Goal: Task Accomplishment & Management: Use online tool/utility

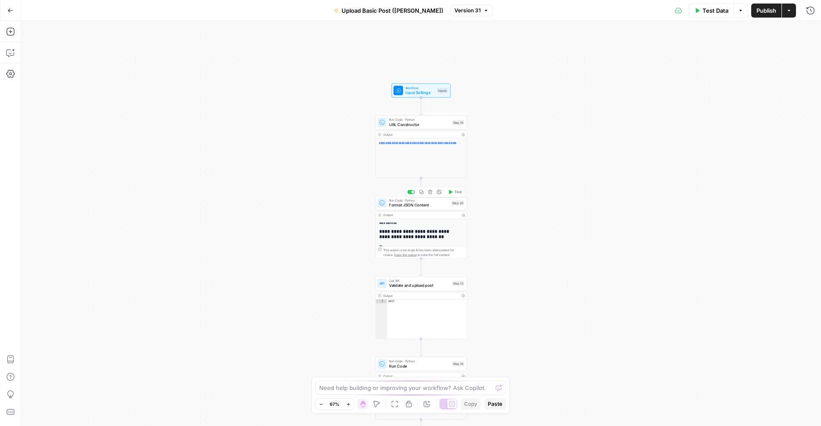
click at [428, 205] on span "Format JSON Content" at bounding box center [419, 205] width 60 height 6
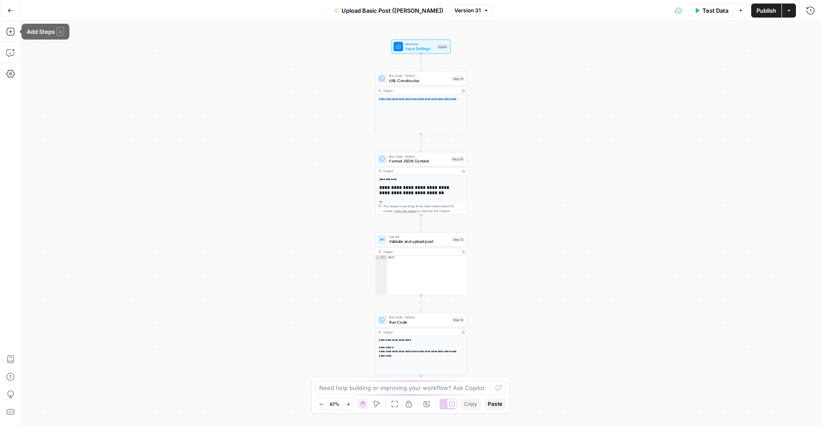
click at [6, 10] on button "Go Back" at bounding box center [11, 11] width 16 height 16
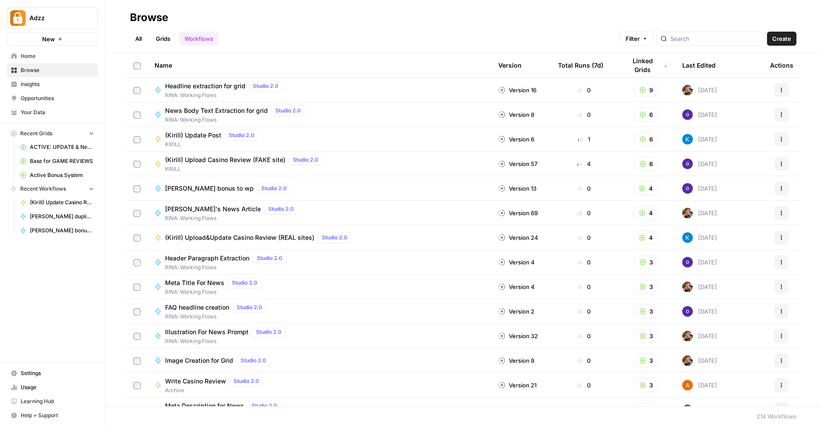
click at [161, 36] on link "Grids" at bounding box center [163, 39] width 25 height 14
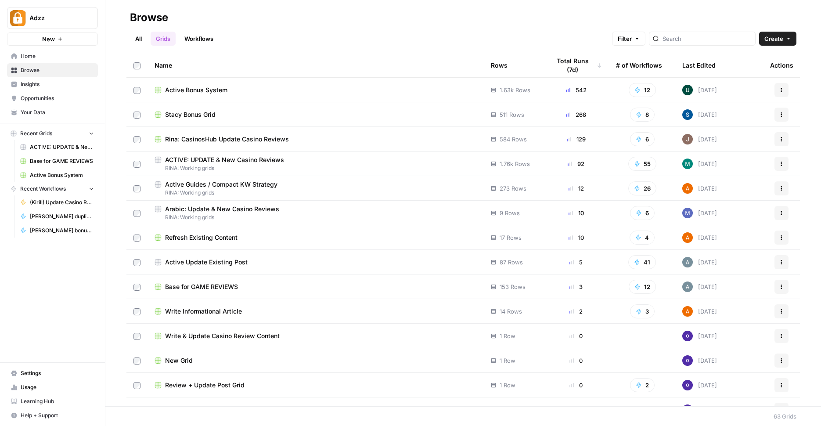
click at [217, 264] on span "Active Update Existing Post" at bounding box center [206, 262] width 83 height 9
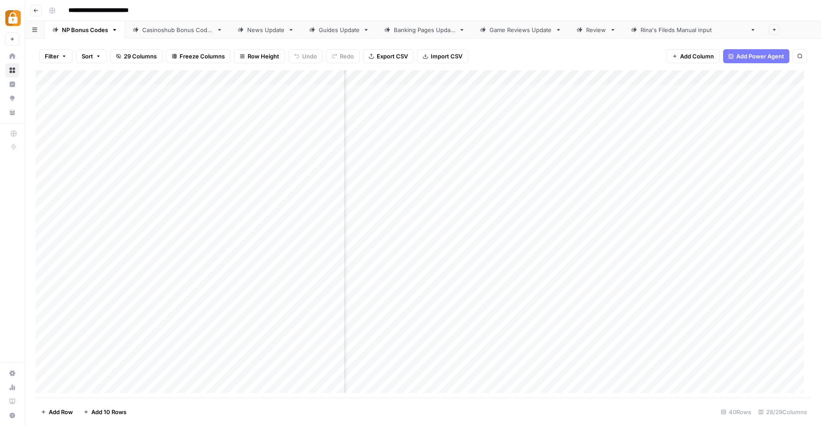
scroll to position [0, 785]
click at [634, 87] on div "Add Column" at bounding box center [423, 234] width 775 height 329
click at [633, 88] on div "Add Column" at bounding box center [423, 234] width 775 height 329
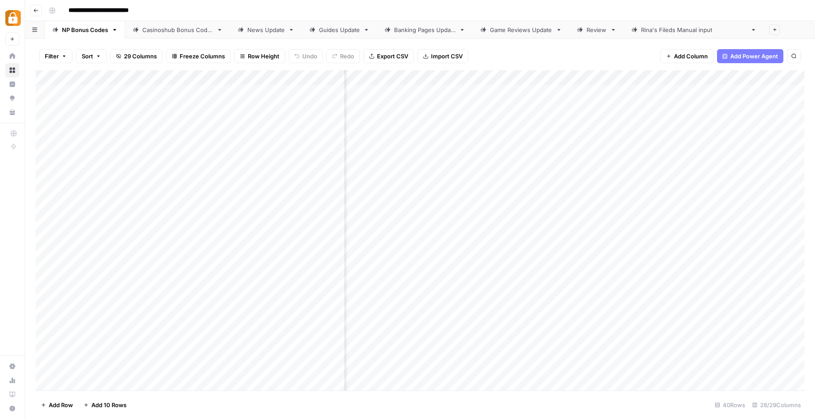
click at [633, 88] on div at bounding box center [632, 90] width 80 height 16
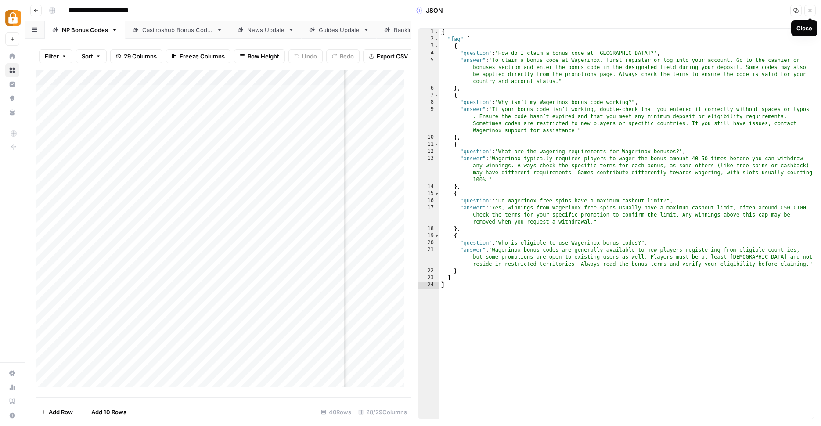
click at [808, 11] on icon "button" at bounding box center [810, 10] width 5 height 5
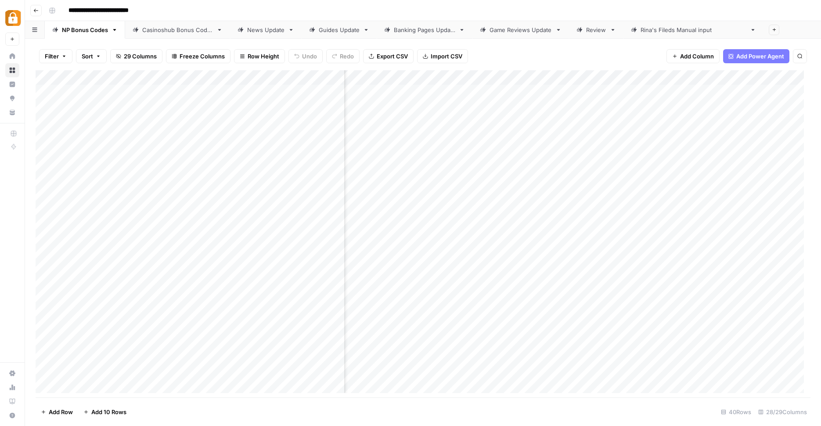
scroll to position [0, 1309]
click at [504, 87] on div "Add Column" at bounding box center [423, 234] width 775 height 329
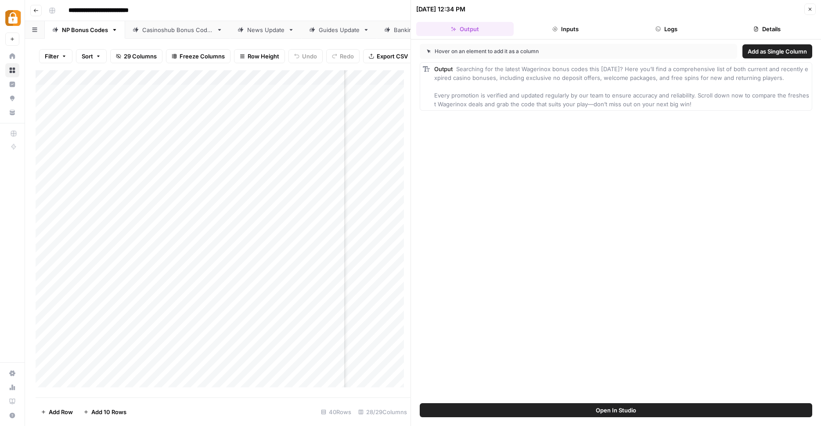
scroll to position [0, 1309]
click at [681, 29] on button "Logs" at bounding box center [667, 29] width 98 height 14
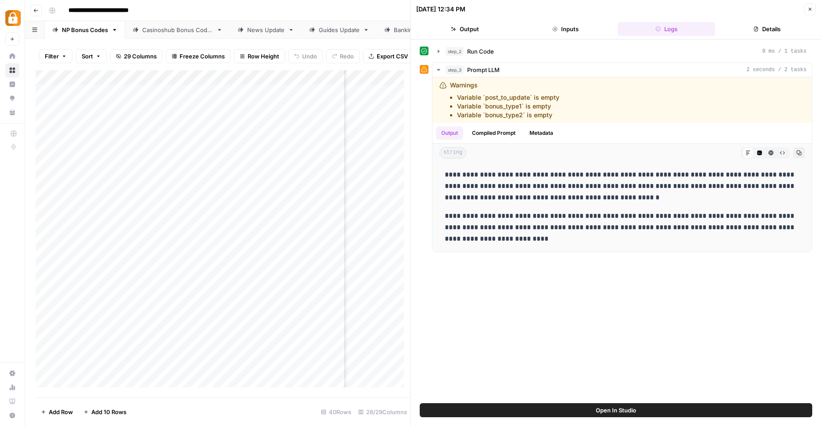
click at [819, 7] on header "09/11/25 at 12:34 PM Close Output Inputs Logs Details" at bounding box center [616, 20] width 410 height 40
click at [818, 7] on header "09/11/25 at 12:34 PM Close Output Inputs Logs Details" at bounding box center [616, 20] width 410 height 40
click at [817, 7] on header "09/11/25 at 12:34 PM Close Output Inputs Logs Details" at bounding box center [616, 20] width 410 height 40
click at [805, 8] on button "Close" at bounding box center [810, 9] width 11 height 11
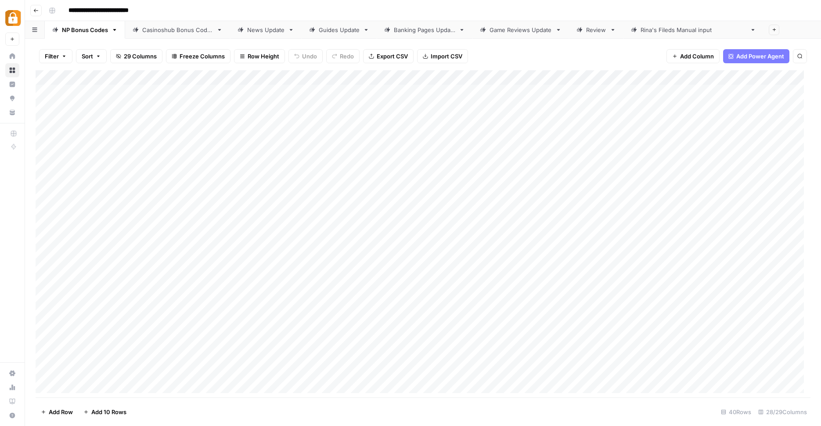
click at [374, 87] on div "Add Column" at bounding box center [423, 234] width 775 height 329
click at [374, 88] on div "Add Column" at bounding box center [423, 234] width 775 height 329
click at [374, 88] on input "**********" at bounding box center [417, 92] width 141 height 11
click at [373, 89] on input "**********" at bounding box center [417, 92] width 141 height 11
click at [404, 89] on input "**********" at bounding box center [417, 92] width 141 height 11
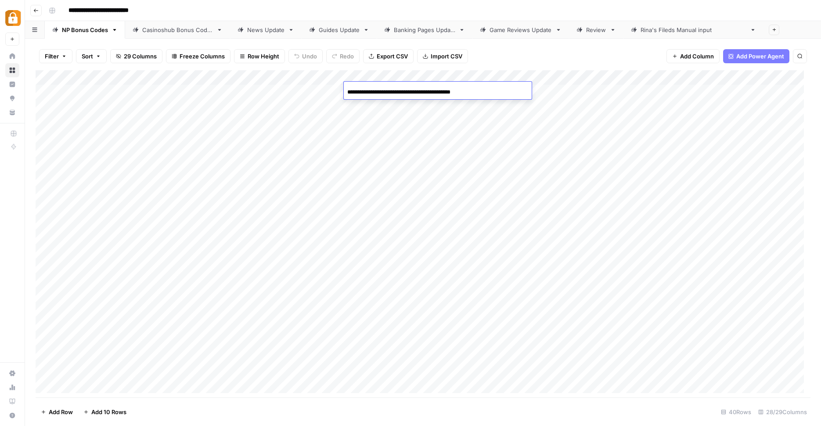
click at [404, 89] on input "**********" at bounding box center [417, 92] width 141 height 11
click at [514, 90] on div "Add Column" at bounding box center [423, 234] width 775 height 329
click at [327, 77] on div "Add Column" at bounding box center [423, 234] width 775 height 329
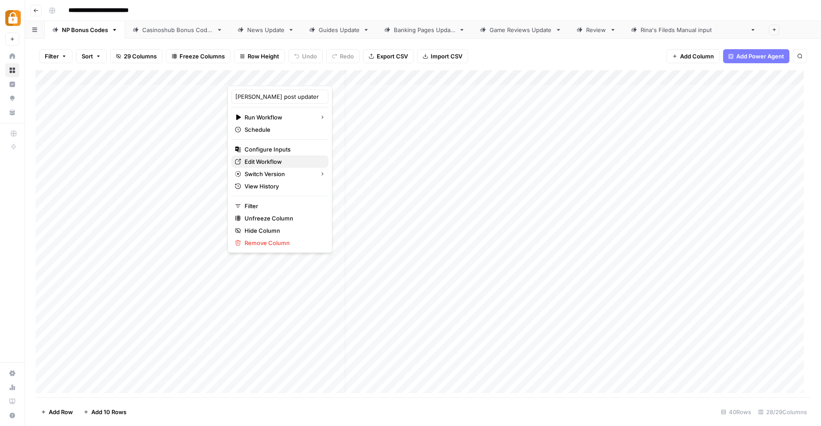
click at [257, 159] on span "Edit Workflow" at bounding box center [283, 161] width 77 height 9
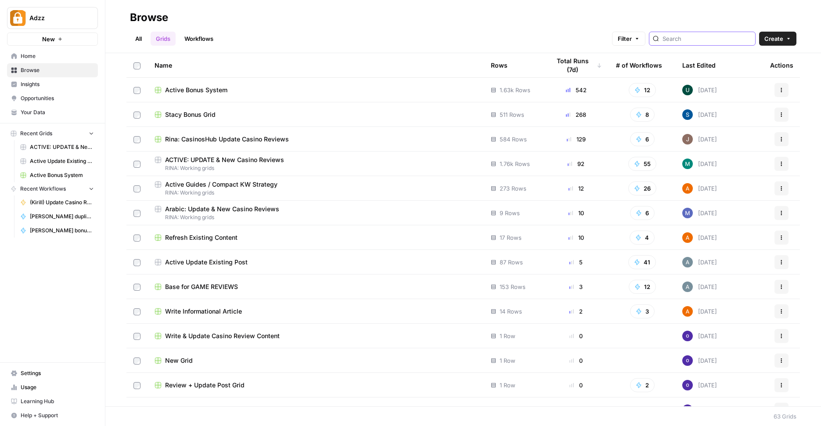
click at [684, 38] on input "search" at bounding box center [707, 38] width 89 height 9
type input "post"
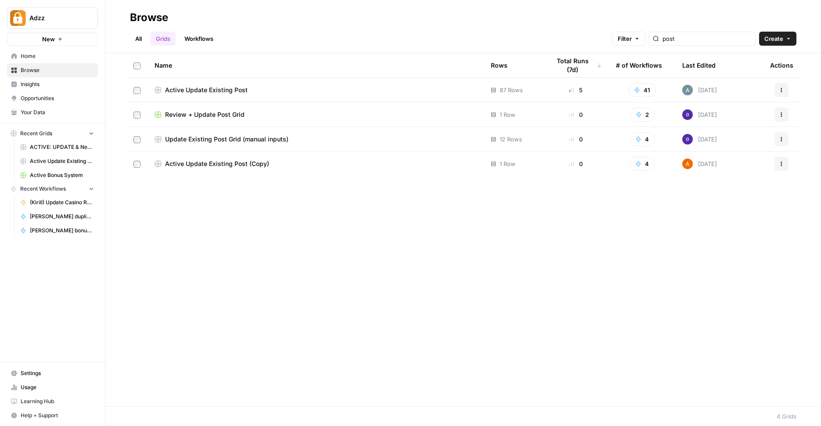
click at [209, 43] on link "Workflows" at bounding box center [199, 39] width 40 height 14
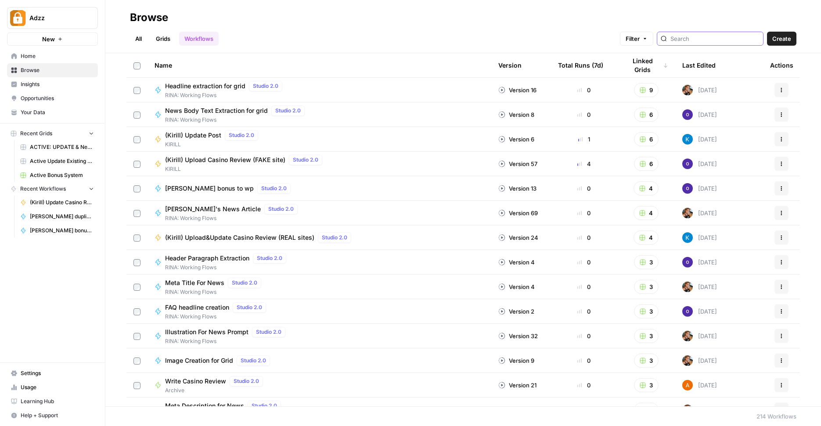
click at [695, 40] on input "search" at bounding box center [715, 38] width 89 height 9
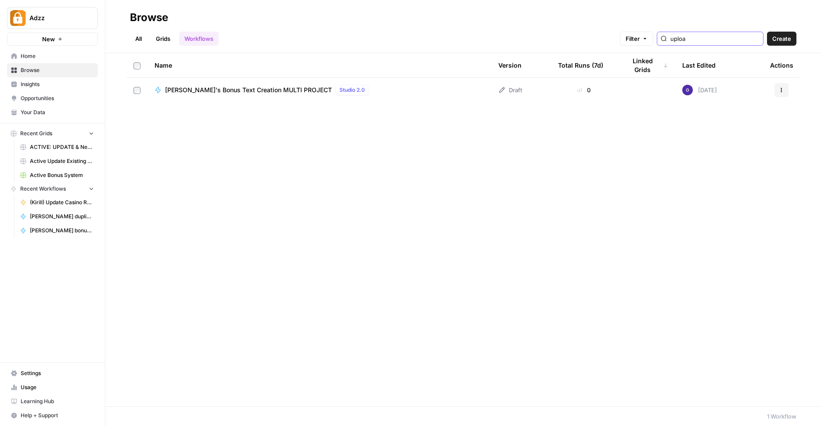
type input "upload"
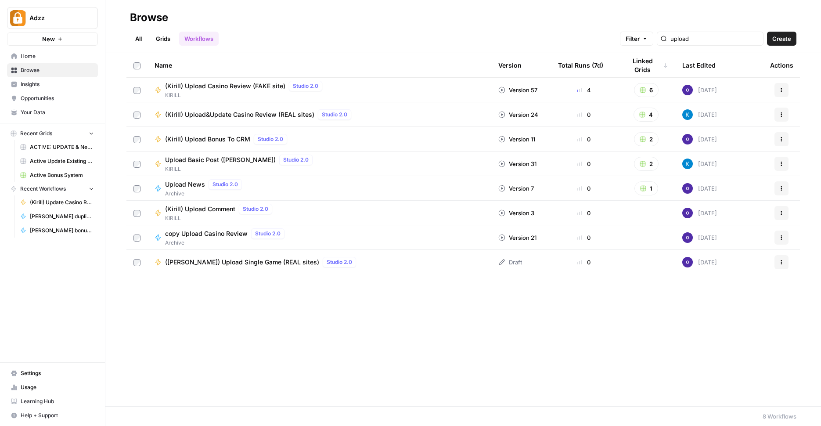
click at [649, 166] on button "2" at bounding box center [646, 164] width 25 height 14
click at [691, 206] on span "Active Guides / Compact KW Strategy" at bounding box center [686, 208] width 70 height 9
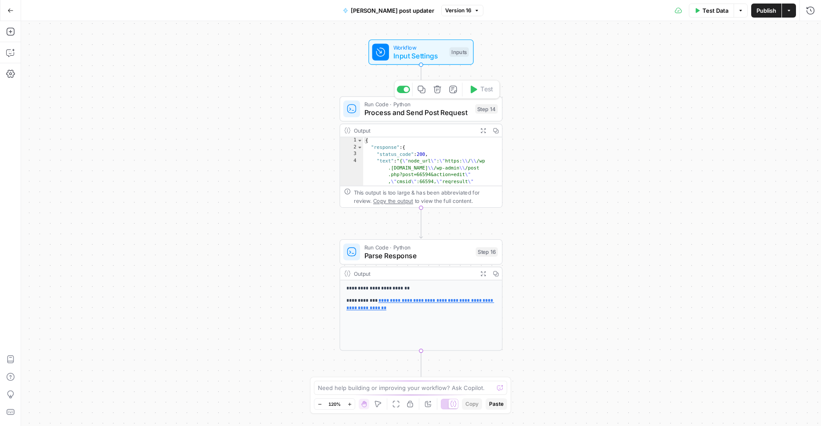
click at [425, 112] on span "Process and Send Post Request" at bounding box center [418, 112] width 107 height 11
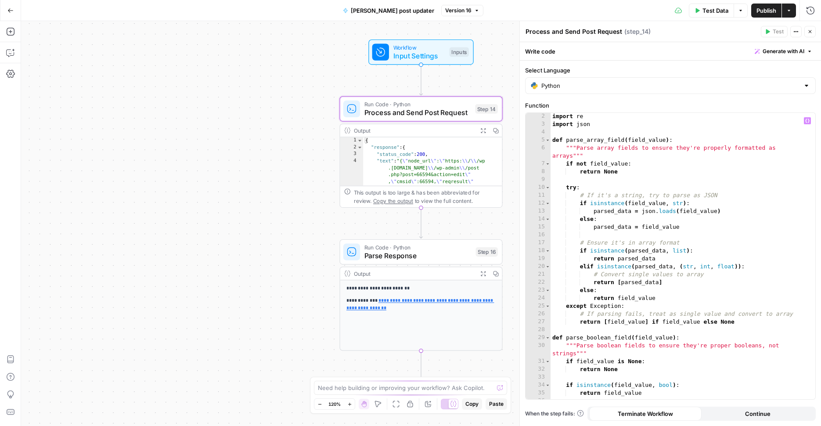
scroll to position [55, 0]
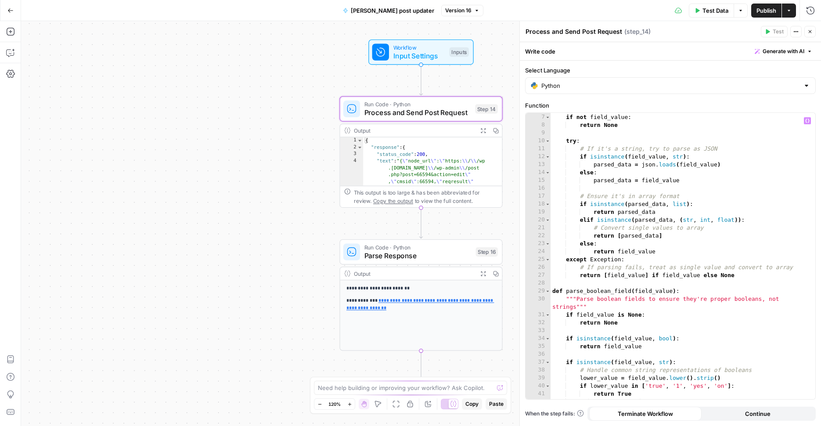
type textarea "**********"
click at [698, 226] on div """"Parse array fields to ensure they're properly formatted as arrays""" if not …" at bounding box center [680, 253] width 258 height 310
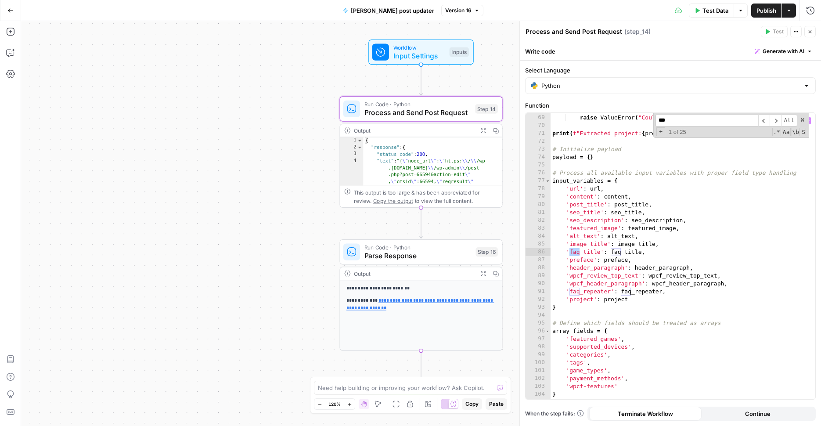
scroll to position [560, 0]
type input "***"
click at [655, 297] on div "else : raise ValueError ( "Could not extract project from URL" ) print ( f"Extr…" at bounding box center [680, 257] width 258 height 302
drag, startPoint x: 659, startPoint y: 293, endPoint x: 627, endPoint y: 293, distance: 31.6
click at [627, 293] on div "else : raise ValueError ( "Could not extract project from URL" ) print ( f"Extr…" at bounding box center [680, 257] width 258 height 302
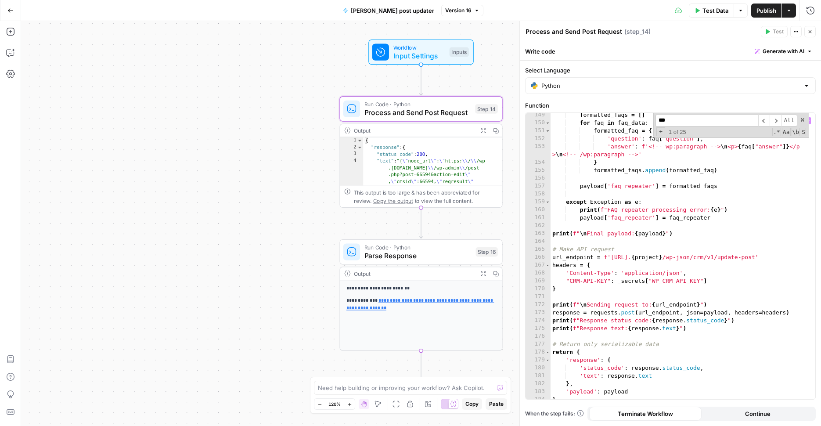
scroll to position [1192, 0]
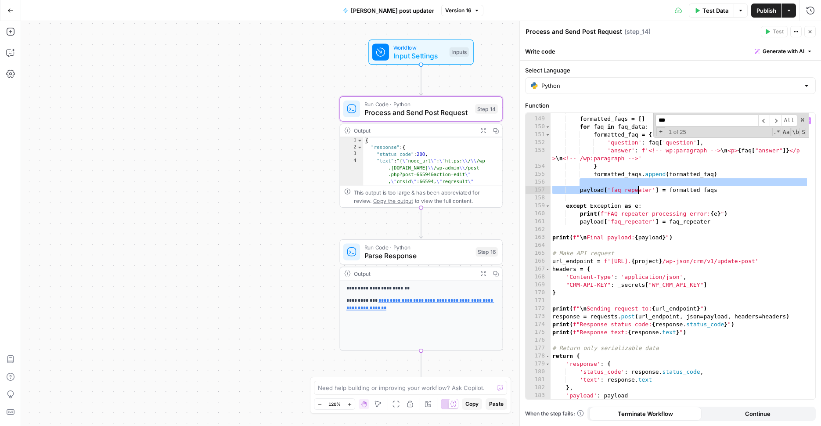
drag, startPoint x: 611, startPoint y: 186, endPoint x: 640, endPoint y: 190, distance: 28.8
click at [640, 190] on div "# Format FAQ answers as rich text formatted_faqs = [ ] for faq in faq_data : fo…" at bounding box center [680, 258] width 258 height 302
click at [663, 206] on div "# Format FAQ answers as rich text formatted_faqs = [ ] for faq in faq_data : fo…" at bounding box center [680, 258] width 258 height 302
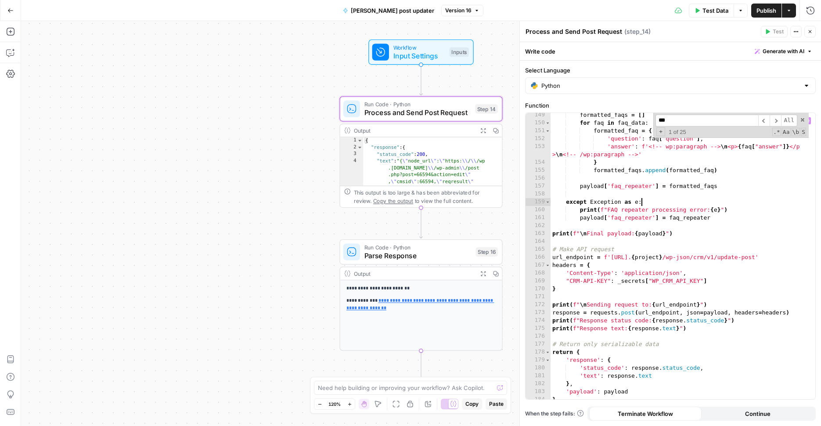
scroll to position [939, 0]
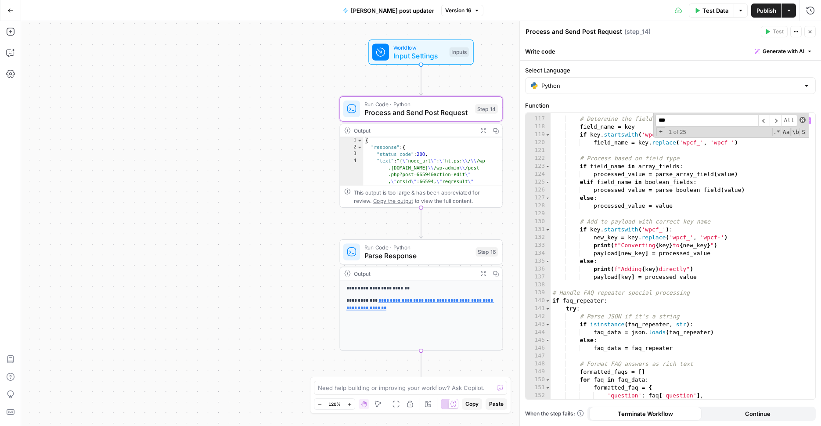
click at [803, 119] on span at bounding box center [803, 120] width 6 height 6
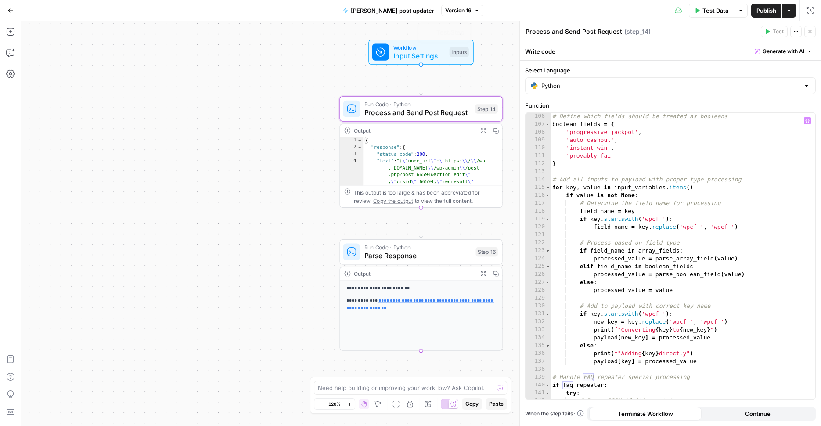
scroll to position [1027, 0]
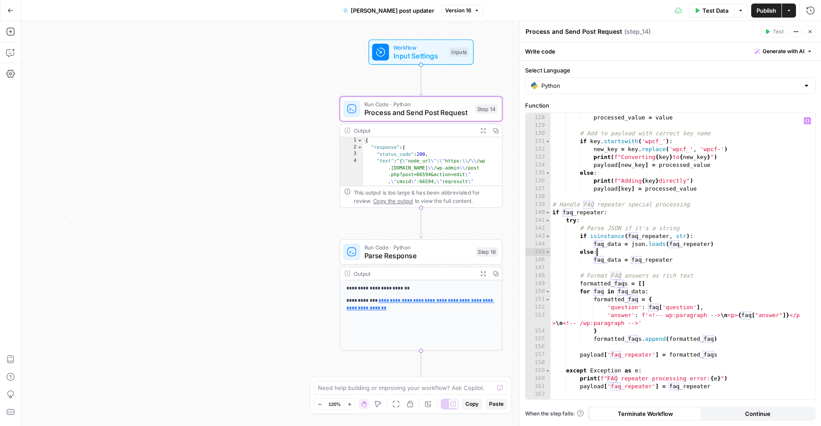
click at [726, 254] on div "else : processed_value = value # Add to payload with correct key name if key . …" at bounding box center [680, 257] width 258 height 302
click at [727, 258] on div "else : processed_value = value # Add to payload with correct key name if key . …" at bounding box center [680, 257] width 258 height 302
click at [726, 274] on div "else : processed_value = value # Add to payload with correct key name if key . …" at bounding box center [680, 257] width 258 height 302
click at [749, 220] on div "else : processed_value = value # Add to payload with correct key name if key . …" at bounding box center [680, 257] width 258 height 302
click at [736, 243] on div "else : processed_value = value # Add to payload with correct key name if key . …" at bounding box center [680, 257] width 258 height 302
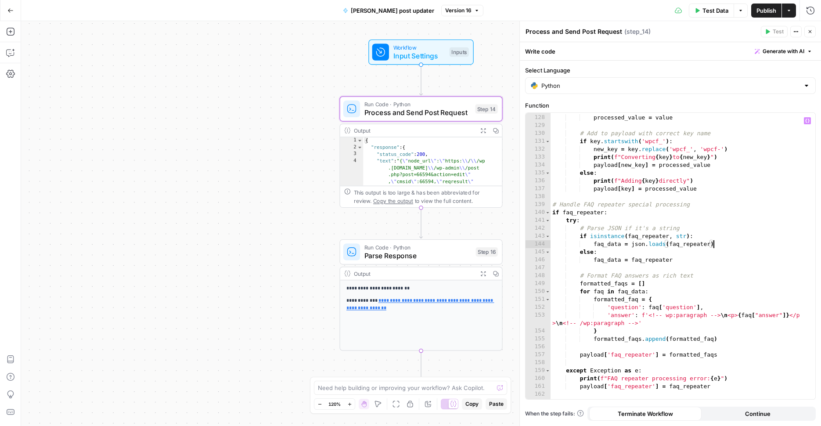
type textarea "**********"
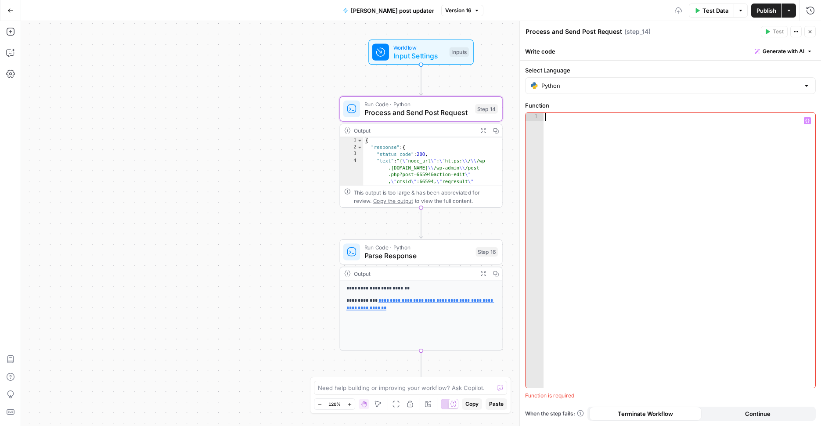
type textarea "**********"
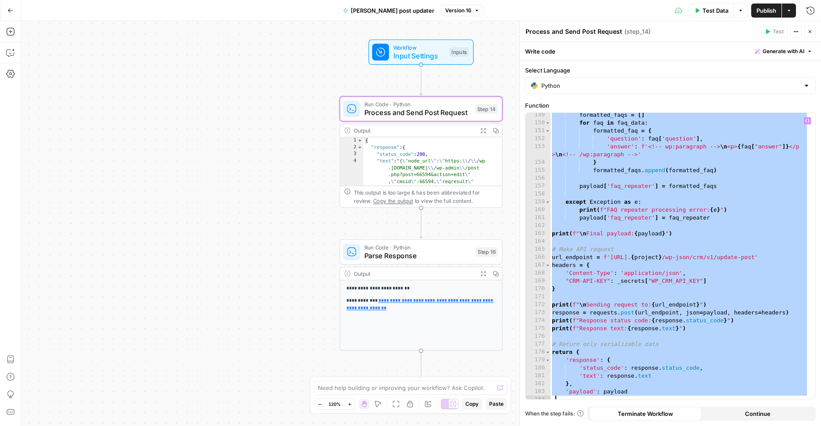
scroll to position [1196, 0]
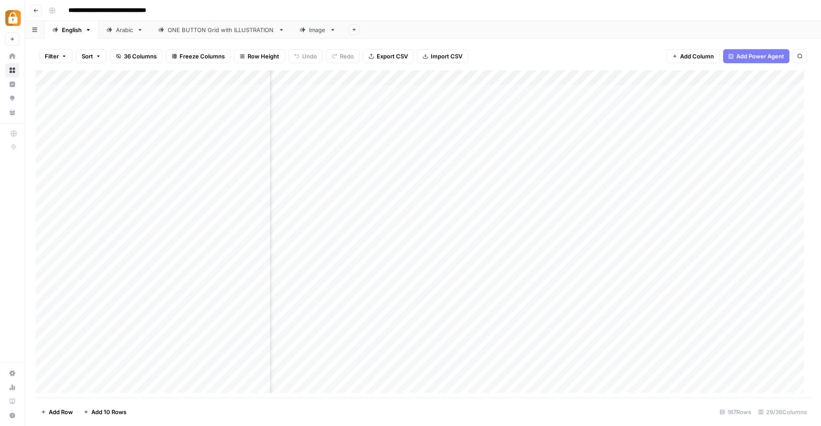
scroll to position [0, 1826]
click at [716, 92] on div "Add Column" at bounding box center [423, 234] width 775 height 329
click at [476, 75] on div "Add Column" at bounding box center [423, 234] width 775 height 329
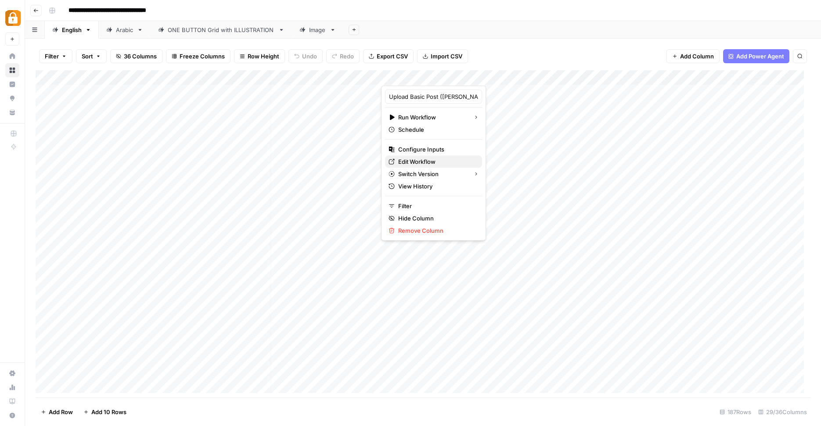
click at [424, 163] on span "Edit Workflow" at bounding box center [436, 161] width 77 height 9
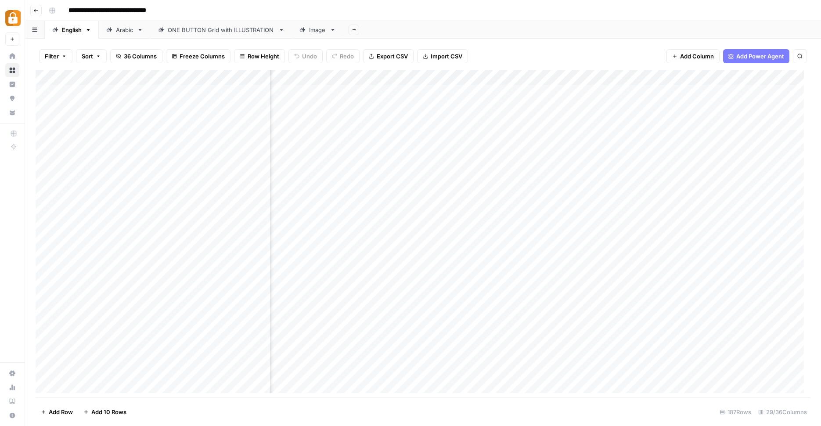
scroll to position [0, 1826]
click at [709, 89] on div "Add Column" at bounding box center [423, 234] width 775 height 329
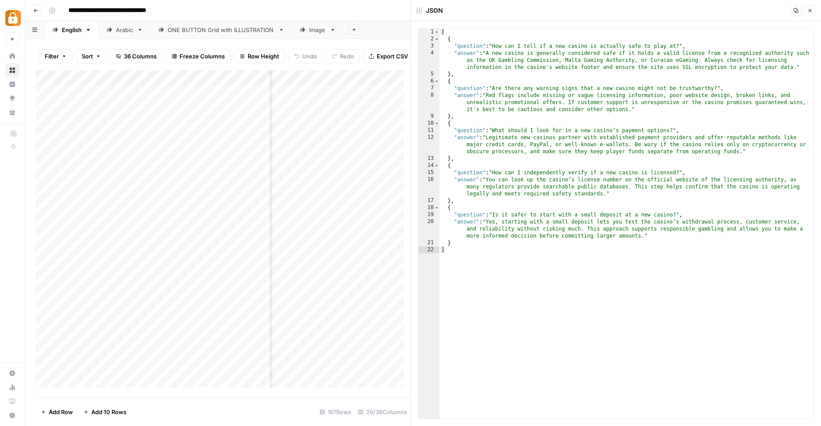
scroll to position [0, 2104]
click at [443, 34] on div "[ { "question" : "How can I tell if a new casino is actually safe to play at?" …" at bounding box center [627, 231] width 374 height 404
type textarea "*"
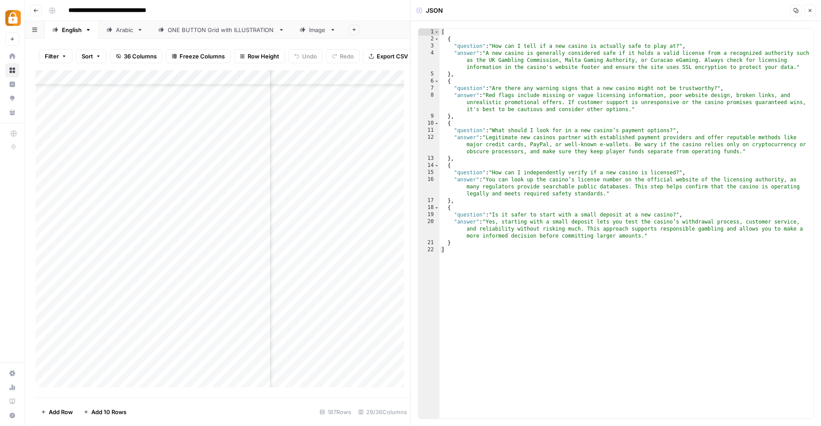
drag, startPoint x: 352, startPoint y: 395, endPoint x: 285, endPoint y: 396, distance: 67.6
click at [248, 402] on footer "Add Row Add 10 Rows 187 Rows 29/36 Columns" at bounding box center [223, 412] width 375 height 29
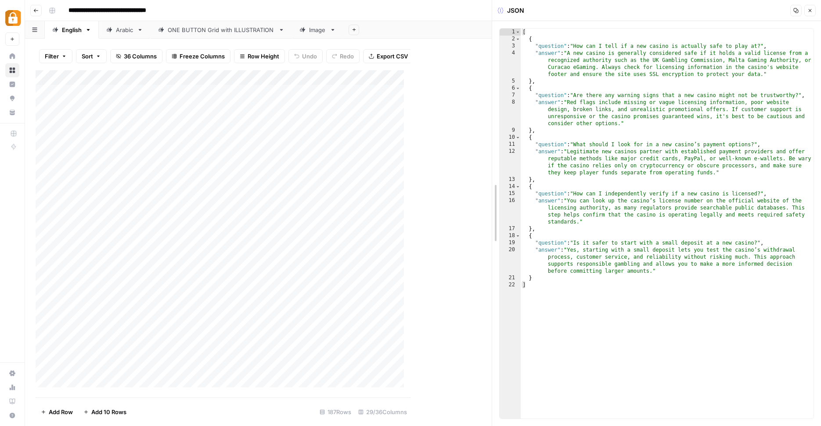
drag, startPoint x: 411, startPoint y: 100, endPoint x: 469, endPoint y: 94, distance: 58.2
click at [510, 103] on div "JSON Copy Close * 1 2 3 4 5 6 7 8 9 10 11 12 13 14 15 16 17 18 19 20 21 22 [ { …" at bounding box center [656, 213] width 329 height 426
click at [480, 81] on div "Add Column" at bounding box center [264, 232] width 456 height 324
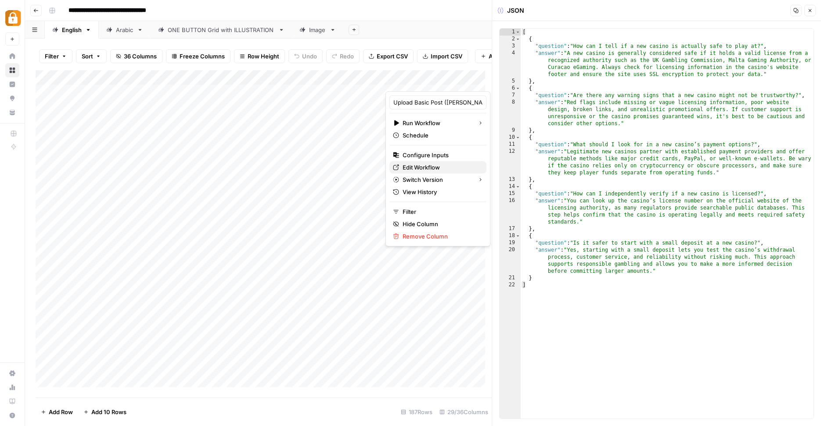
click at [430, 164] on span "Edit Workflow" at bounding box center [441, 167] width 77 height 9
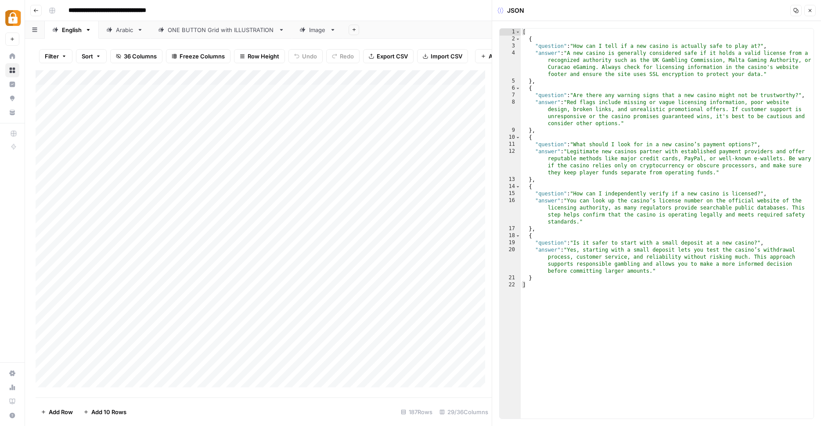
click at [482, 80] on div "Add Column" at bounding box center [264, 232] width 456 height 324
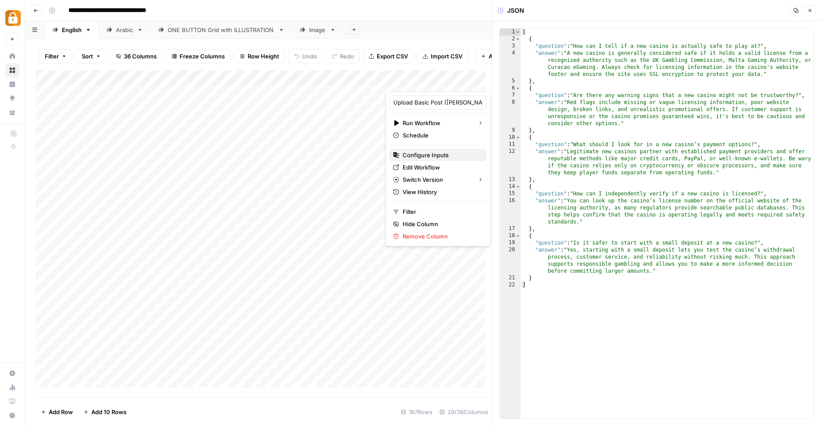
click at [440, 158] on span "Configure Inputs" at bounding box center [441, 155] width 77 height 9
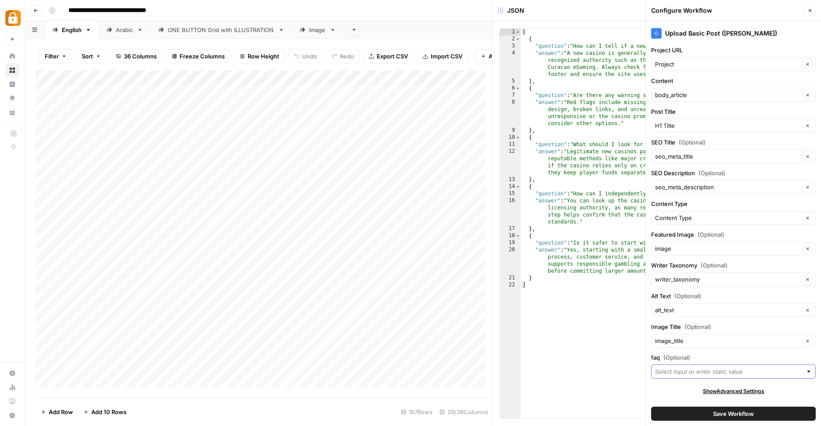
click at [701, 374] on input "faq (Optional)" at bounding box center [728, 371] width 147 height 9
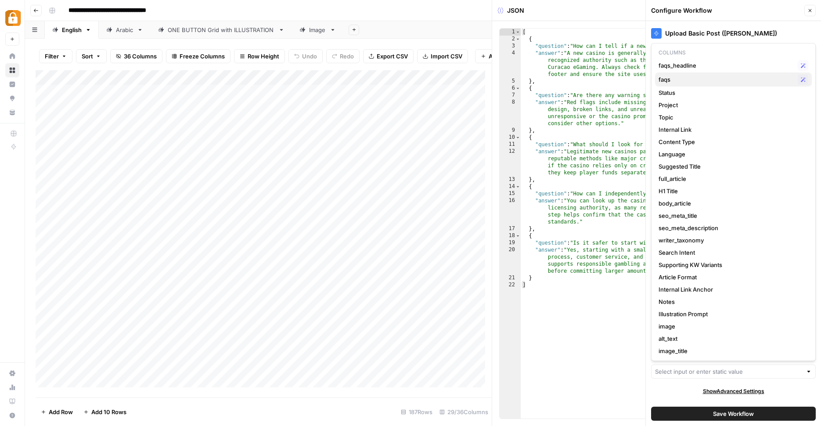
click at [707, 80] on span "faqs" at bounding box center [727, 79] width 136 height 9
type input "faqs"
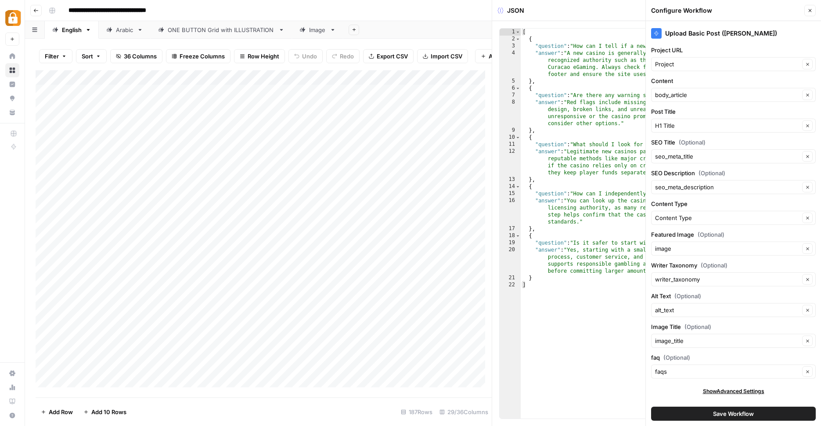
click at [741, 413] on span "Save Workflow" at bounding box center [733, 413] width 41 height 9
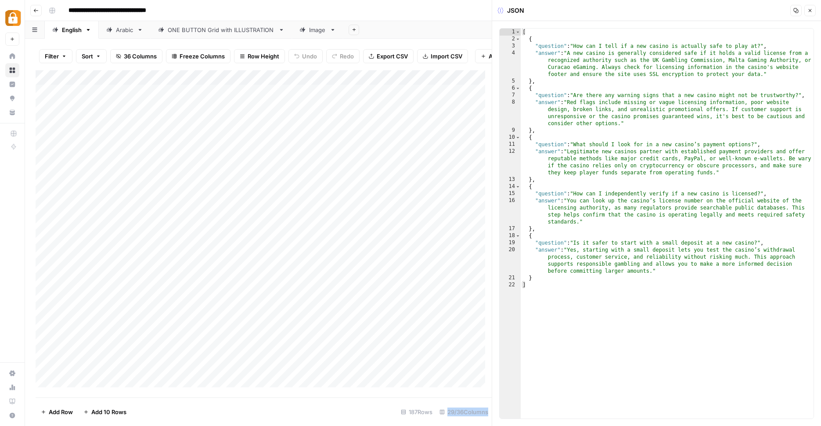
drag, startPoint x: 91, startPoint y: 398, endPoint x: 376, endPoint y: 426, distance: 286.1
click at [376, 426] on div "Filter Sort 36 Columns Freeze Columns Row Height Undo Redo Export CSV Import CS…" at bounding box center [258, 232] width 467 height 387
click at [338, 94] on div "Add Column" at bounding box center [264, 232] width 456 height 324
click at [755, 399] on div "content_input_value can't be blank" at bounding box center [749, 398] width 108 height 9
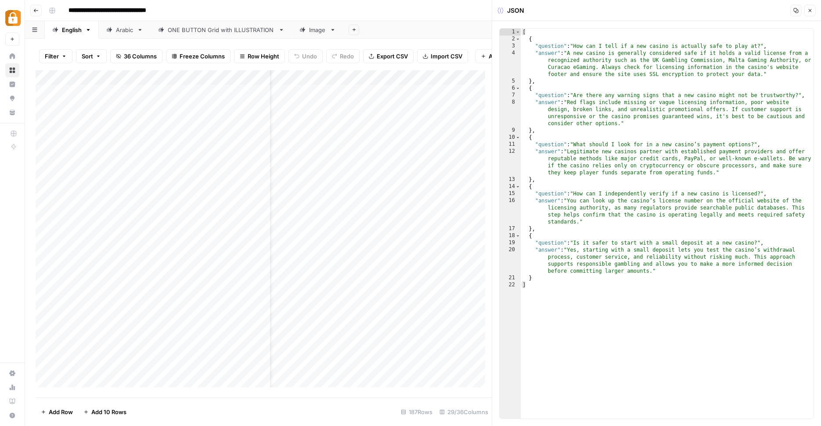
scroll to position [0, 0]
drag, startPoint x: 323, startPoint y: 80, endPoint x: 361, endPoint y: 75, distance: 37.6
click at [361, 75] on div "Add Column" at bounding box center [264, 232] width 456 height 324
click at [373, 80] on div "Add Column" at bounding box center [264, 232] width 456 height 324
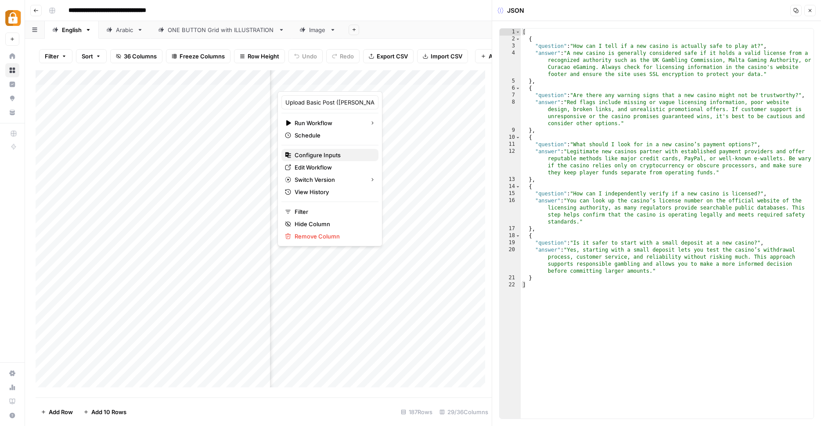
click at [324, 155] on span "Configure Inputs" at bounding box center [333, 155] width 77 height 9
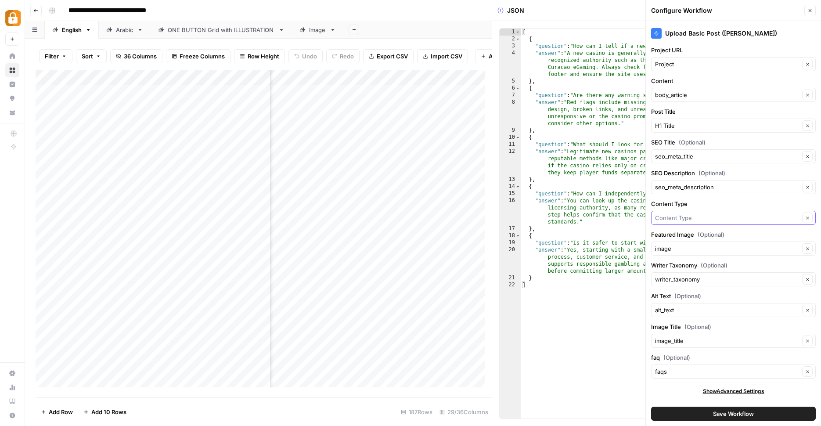
click at [721, 217] on input "Content Type" at bounding box center [727, 217] width 145 height 9
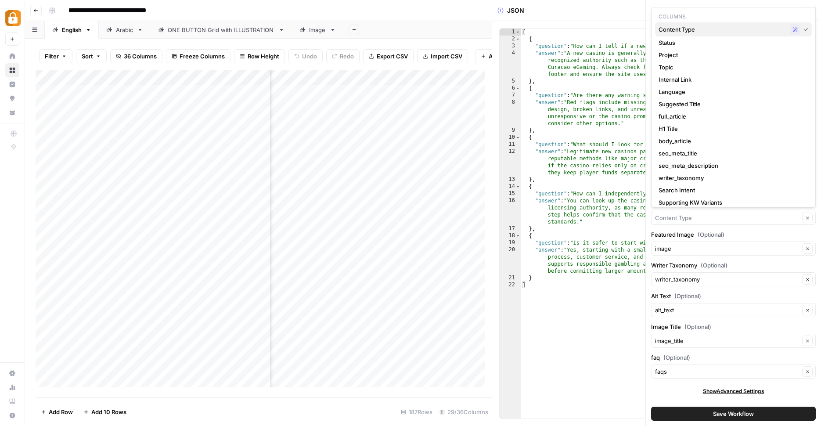
click at [696, 29] on span "Content Type" at bounding box center [723, 29] width 128 height 9
type input "Content Type"
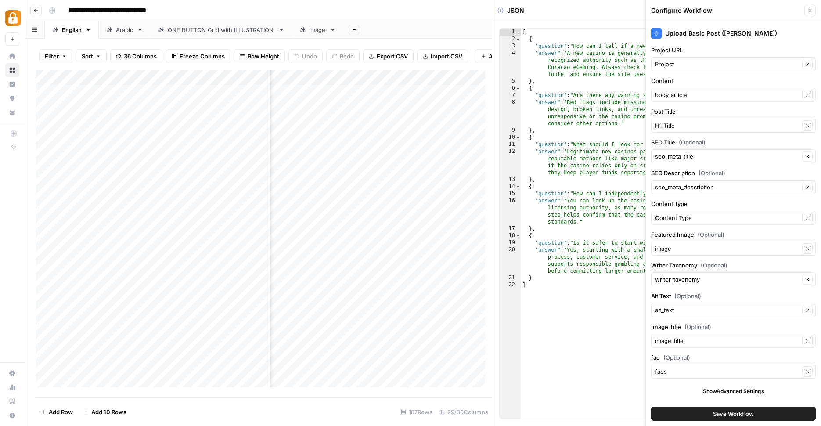
click at [716, 414] on span "Save Workflow" at bounding box center [733, 413] width 41 height 9
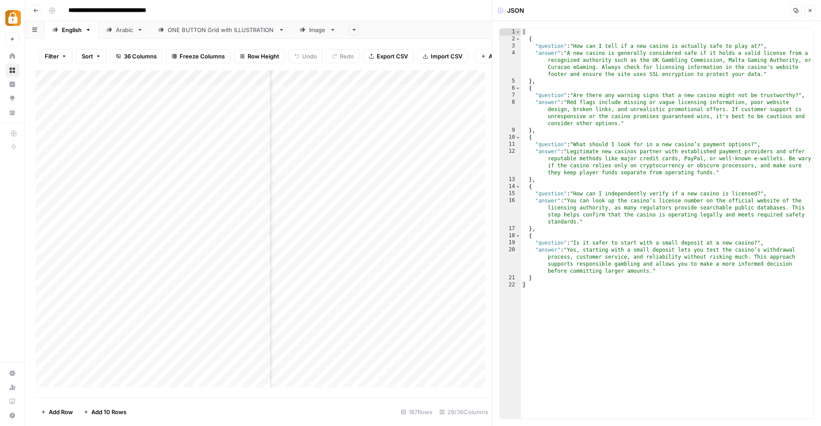
click at [332, 94] on div "Add Column" at bounding box center [264, 232] width 456 height 324
click at [372, 80] on div "Add Column" at bounding box center [264, 232] width 456 height 324
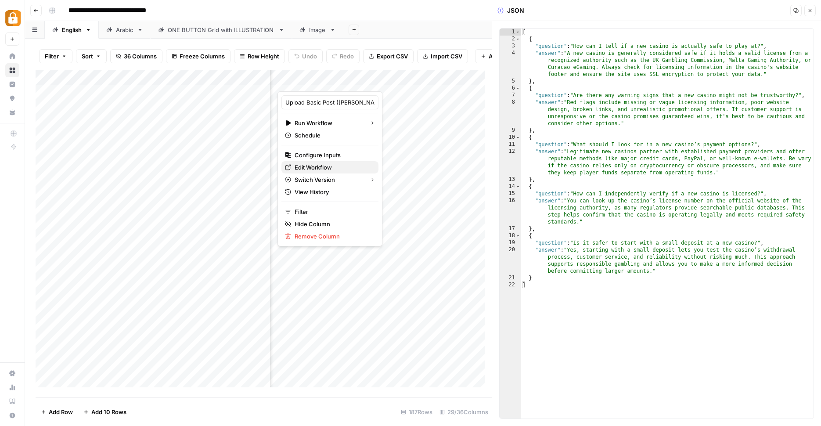
click at [323, 163] on span "Edit Workflow" at bounding box center [333, 167] width 77 height 9
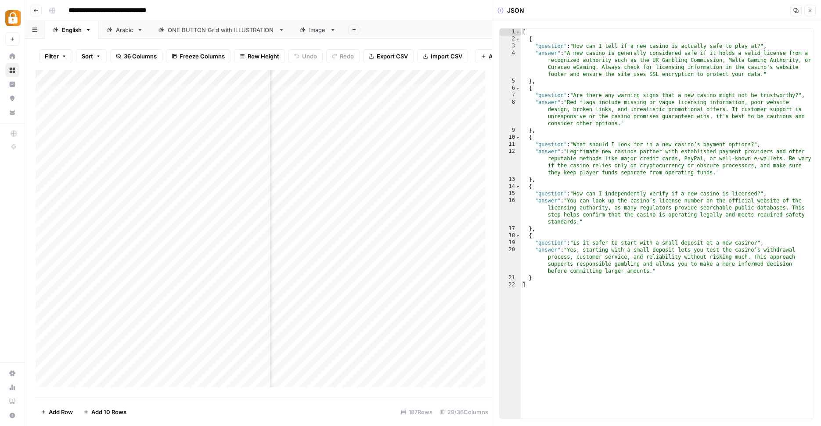
click at [373, 84] on div "Add Column" at bounding box center [264, 232] width 456 height 324
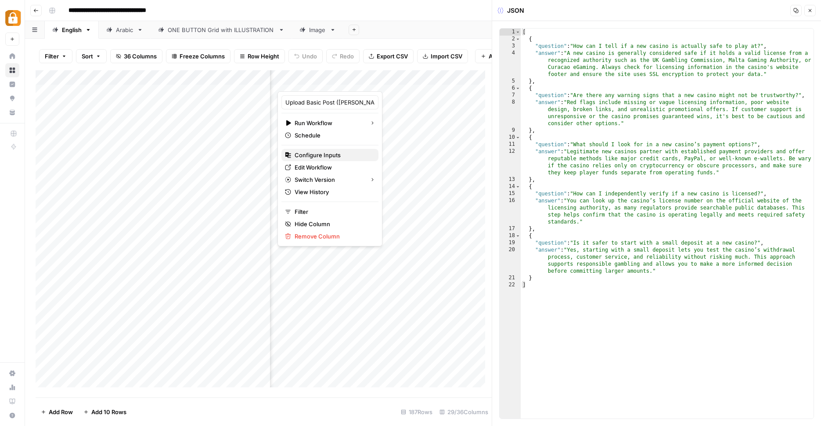
click at [347, 158] on span "Configure Inputs" at bounding box center [333, 155] width 77 height 9
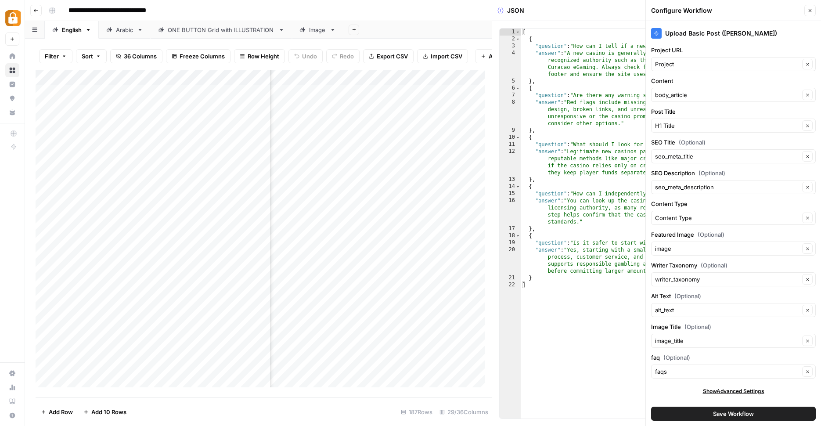
scroll to position [0, 500]
click at [700, 98] on input "Content" at bounding box center [727, 94] width 145 height 9
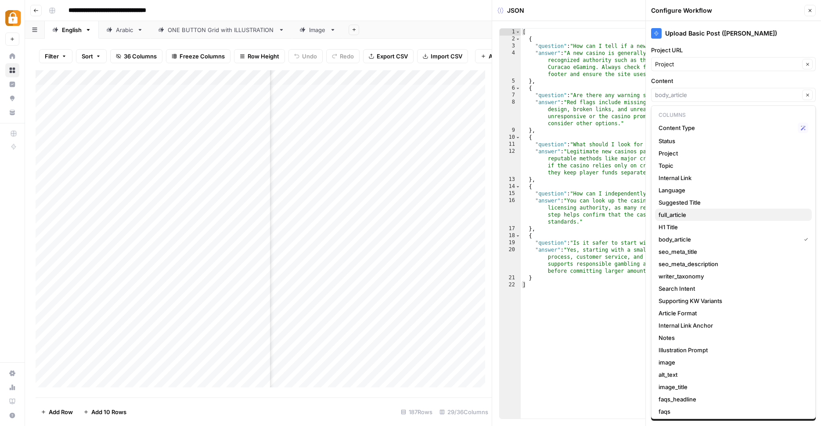
click at [702, 212] on span "full_article" at bounding box center [732, 214] width 146 height 9
type input "full_article"
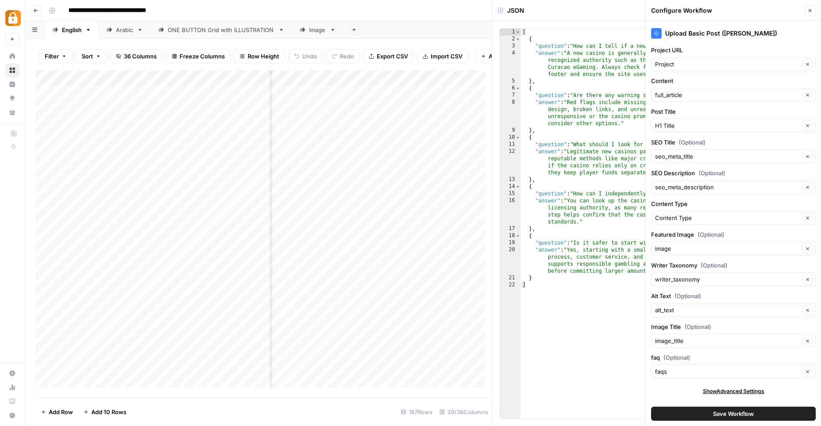
scroll to position [0, 677]
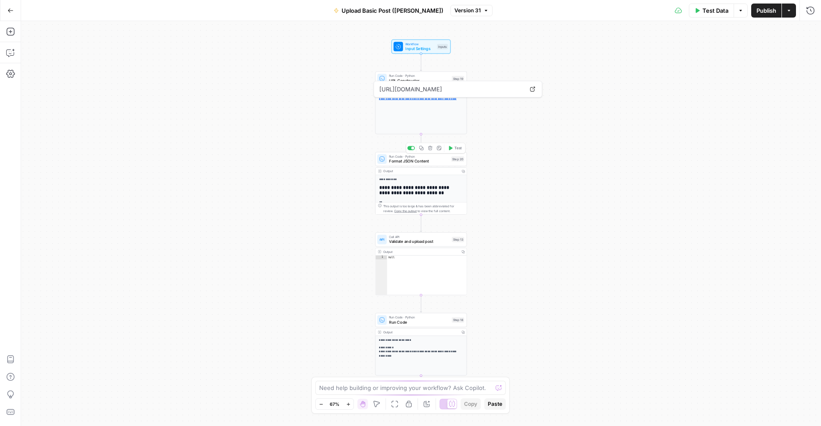
click at [431, 159] on span "Format JSON Content" at bounding box center [419, 161] width 60 height 6
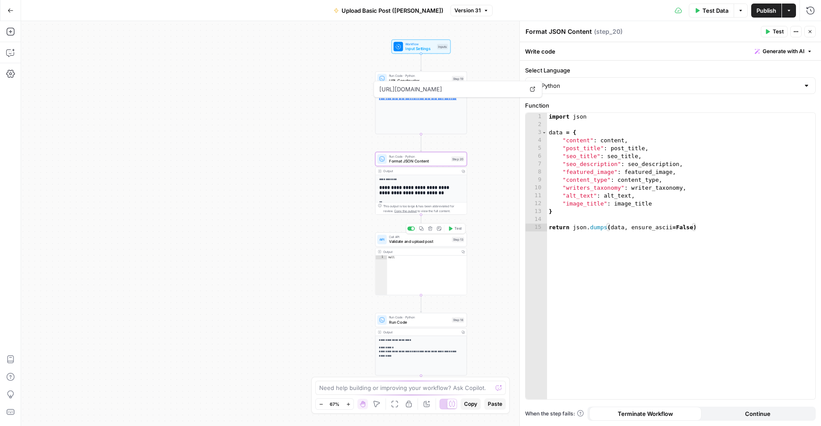
click at [445, 242] on span "Validate and upload post" at bounding box center [419, 242] width 60 height 6
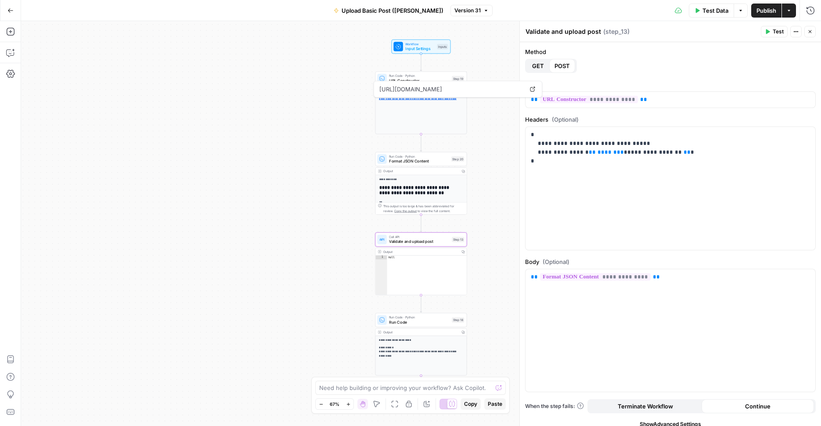
click at [434, 158] on span "Run Code · Python" at bounding box center [419, 156] width 60 height 5
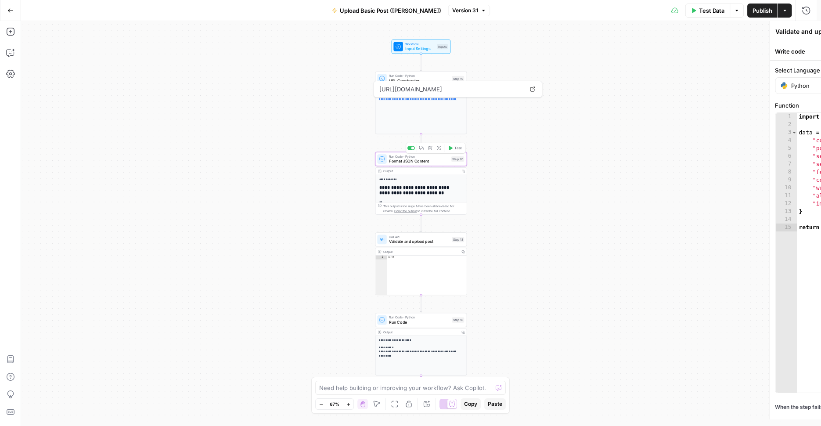
type textarea "Format JSON Content"
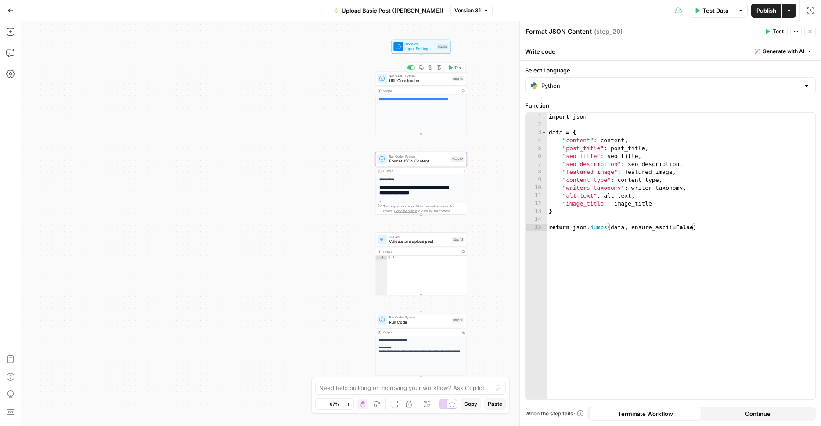
click at [439, 82] on span "URL Constructor" at bounding box center [419, 81] width 60 height 6
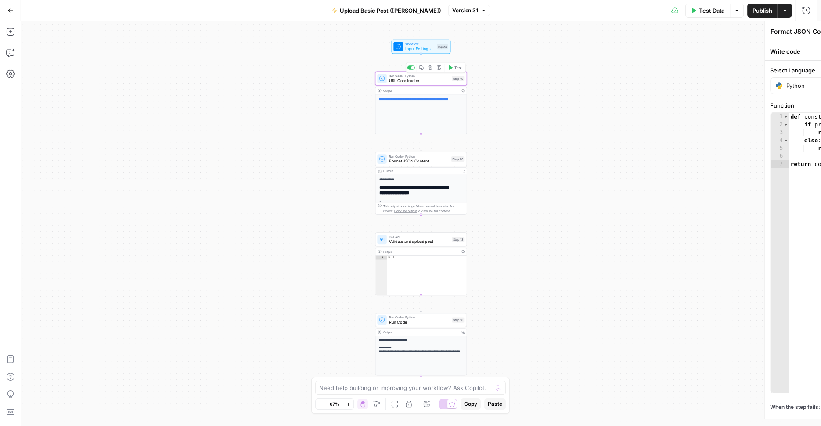
type textarea "URL Constructor"
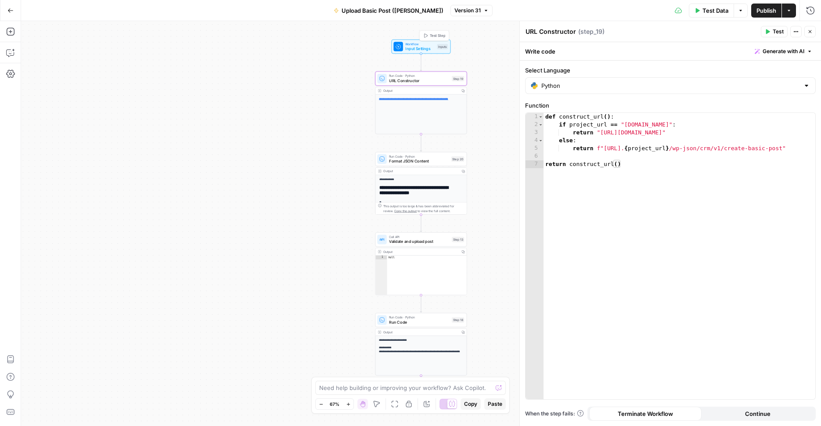
click at [432, 45] on span "Workflow" at bounding box center [419, 44] width 29 height 5
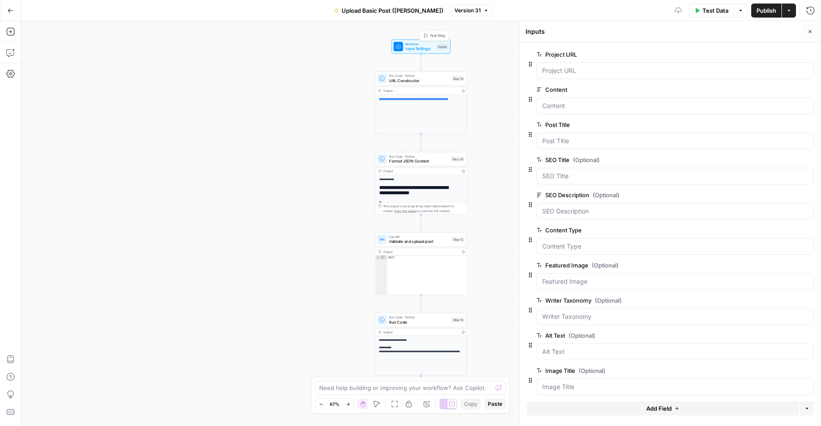
scroll to position [6, 0]
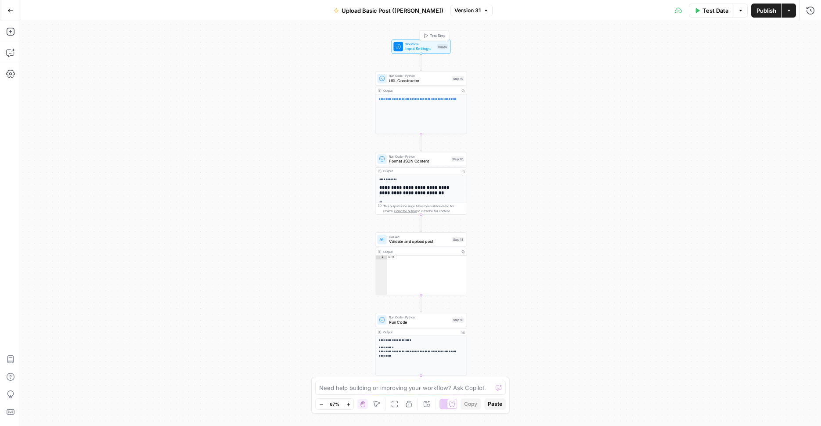
click at [431, 48] on span "Input Settings" at bounding box center [419, 49] width 29 height 6
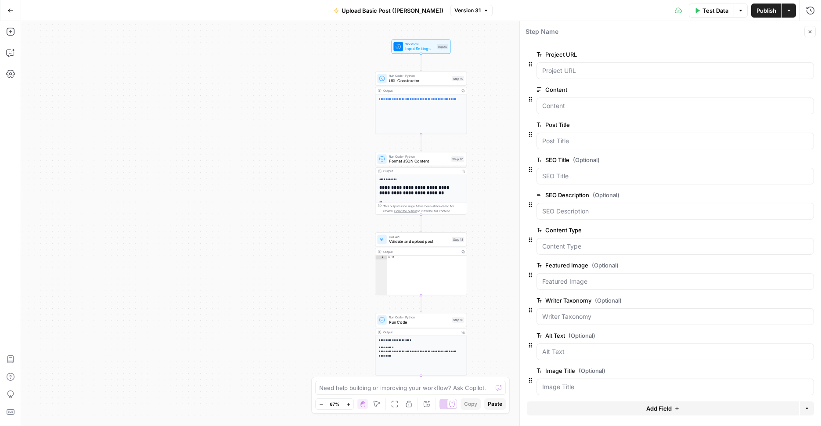
scroll to position [6, 0]
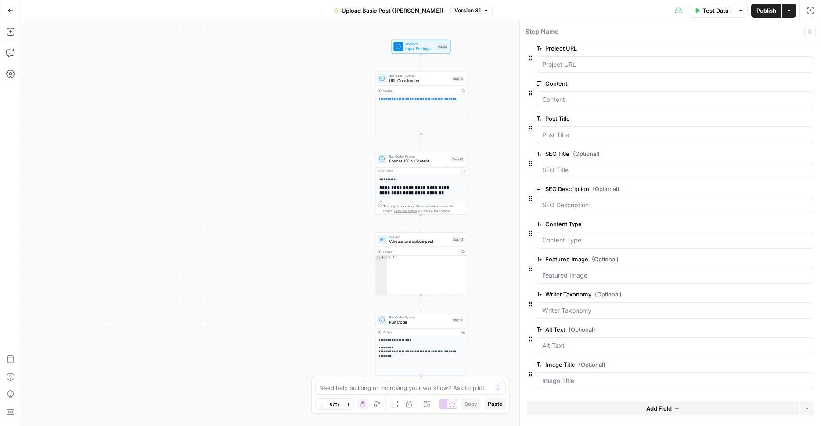
click at [642, 406] on button "Add Field" at bounding box center [663, 408] width 272 height 14
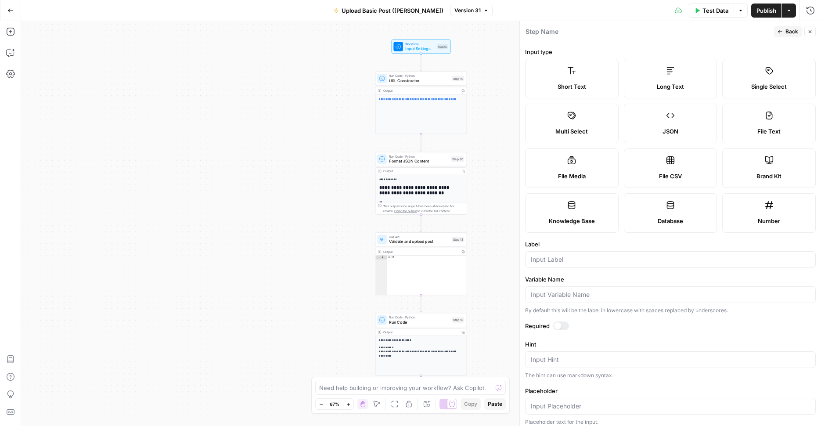
click at [619, 251] on div at bounding box center [670, 259] width 291 height 17
type input "faq"
click at [784, 29] on div "Publish P" at bounding box center [766, 29] width 38 height 15
click at [790, 32] on span "Back" at bounding box center [792, 32] width 13 height 8
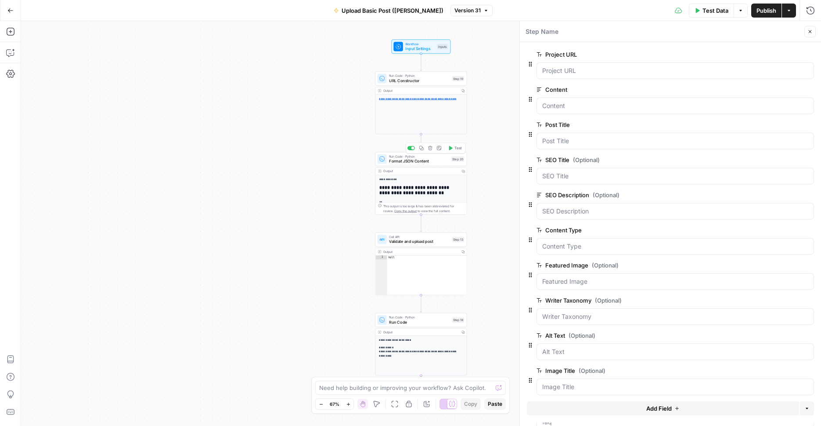
click at [427, 159] on span "Format JSON Content" at bounding box center [419, 161] width 60 height 6
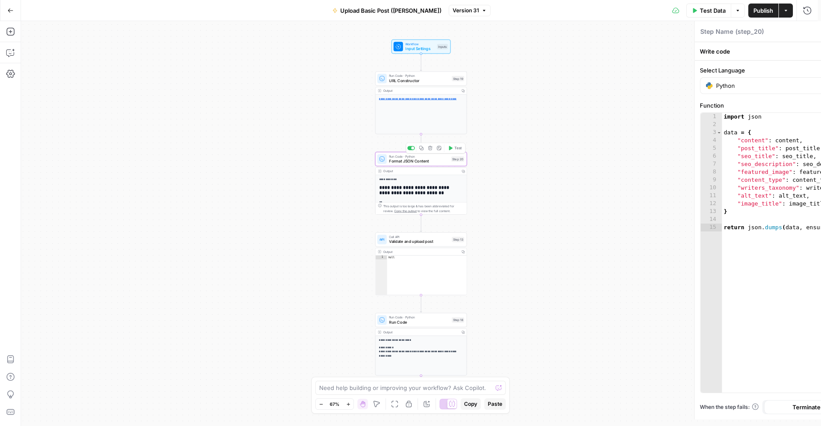
type textarea "Format JSON Content"
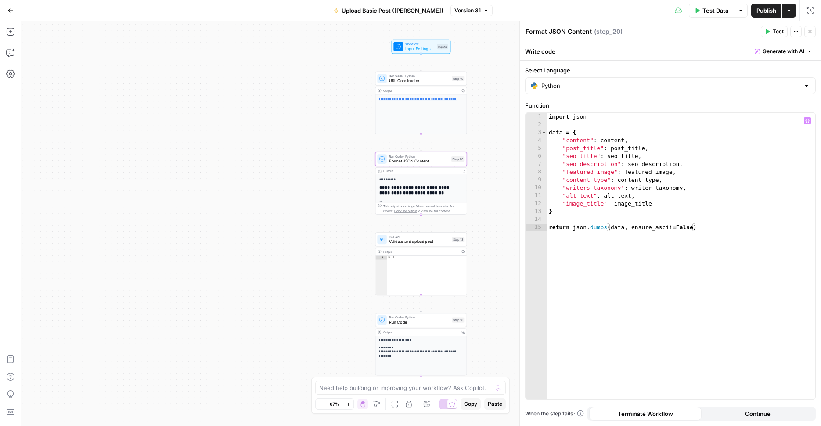
click at [681, 200] on div "import json data = { "content" : content , "post_title" : post_title , "seo_tit…" at bounding box center [681, 264] width 268 height 302
type textarea "**********"
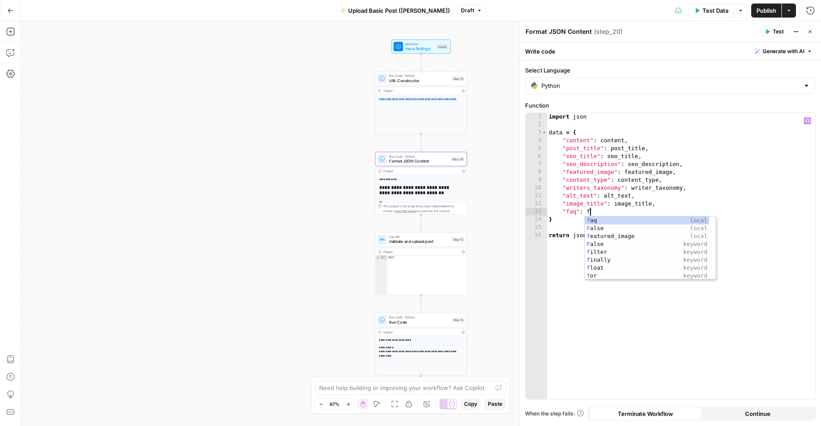
scroll to position [0, 3]
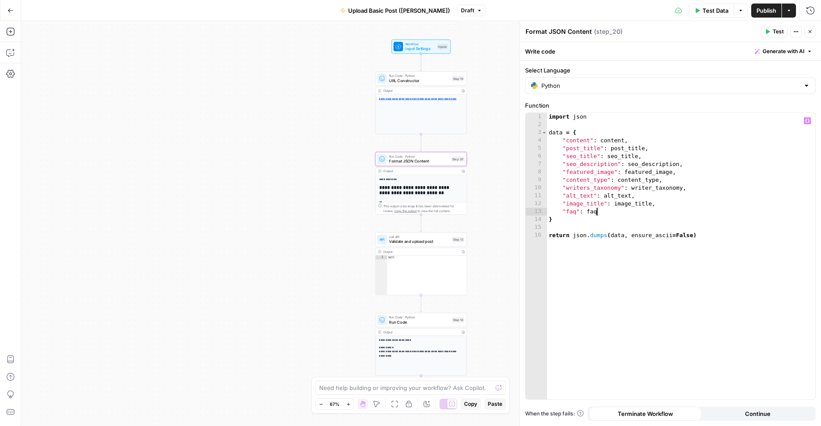
click at [708, 186] on div "import json data = { "content" : content , "post_title" : post_title , "seo_tit…" at bounding box center [681, 264] width 268 height 302
type textarea "**********"
click at [766, 10] on span "Publish" at bounding box center [767, 10] width 20 height 9
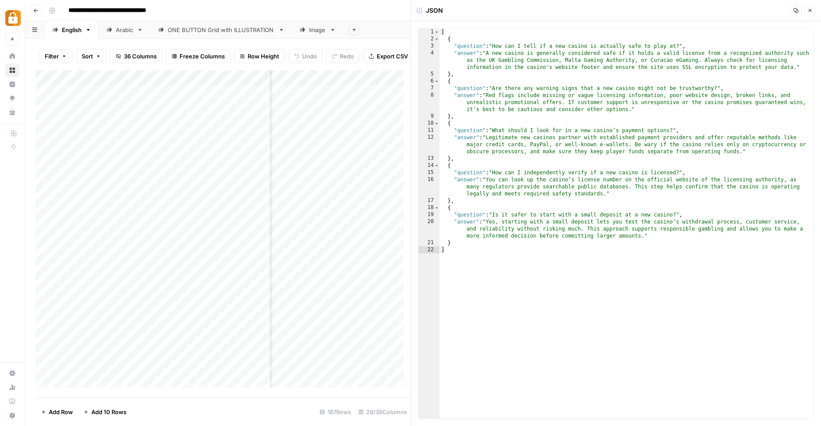
scroll to position [0, 2263]
click at [416, 199] on div "1 2 3 4 5 6 7 8 9 10 11 12 13 14 15 16 17 18 19 20 21 22 [ { "question" : "How …" at bounding box center [616, 223] width 410 height 405
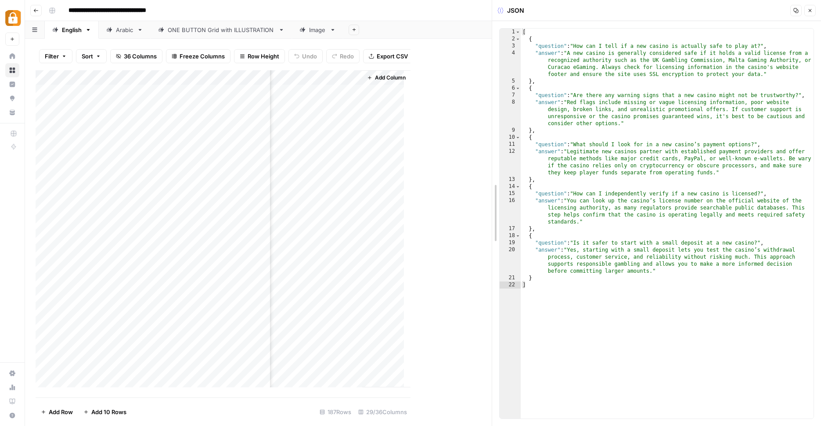
drag, startPoint x: 412, startPoint y: 198, endPoint x: 568, endPoint y: 205, distance: 156.6
click at [568, 205] on div "JSON Copy Close 1 2 3 4 5 6 7 8 9 10 11 12 13 14 15 16 17 18 19 20 21 22 [ { "q…" at bounding box center [656, 213] width 329 height 426
click at [425, 95] on div "Add Column" at bounding box center [264, 232] width 456 height 324
drag, startPoint x: 495, startPoint y: 119, endPoint x: 581, endPoint y: 134, distance: 86.8
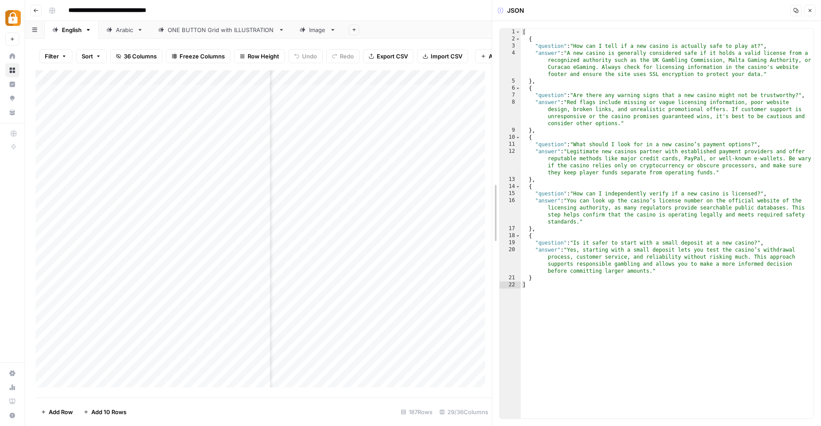
click at [581, 134] on div "JSON Copy Close 1 2 3 4 5 6 7 8 9 10 11 12 13 14 15 16 17 18 19 20 21 22 [ { "q…" at bounding box center [656, 213] width 329 height 426
drag, startPoint x: 495, startPoint y: 163, endPoint x: 547, endPoint y: 167, distance: 52.9
click at [547, 167] on div "JSON Copy Close 1 2 3 4 5 6 7 8 9 10 11 12 13 14 15 16 17 18 19 20 21 22 [ { "q…" at bounding box center [656, 213] width 329 height 426
click at [443, 93] on div "Add Column" at bounding box center [264, 232] width 456 height 324
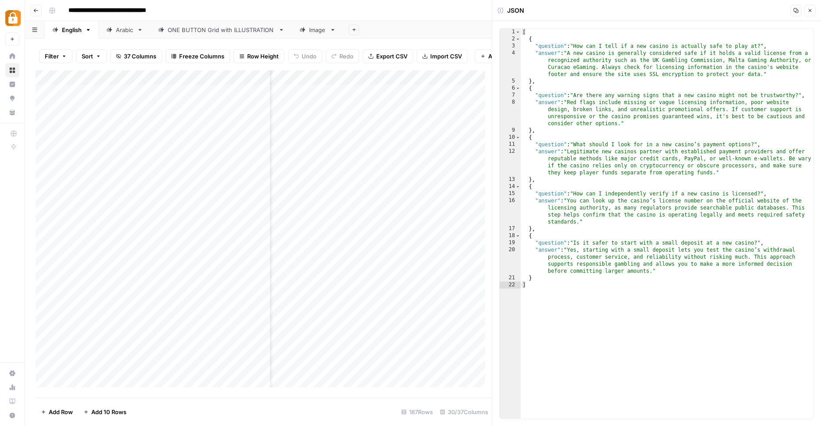
click at [447, 95] on div "Add Column" at bounding box center [264, 232] width 456 height 324
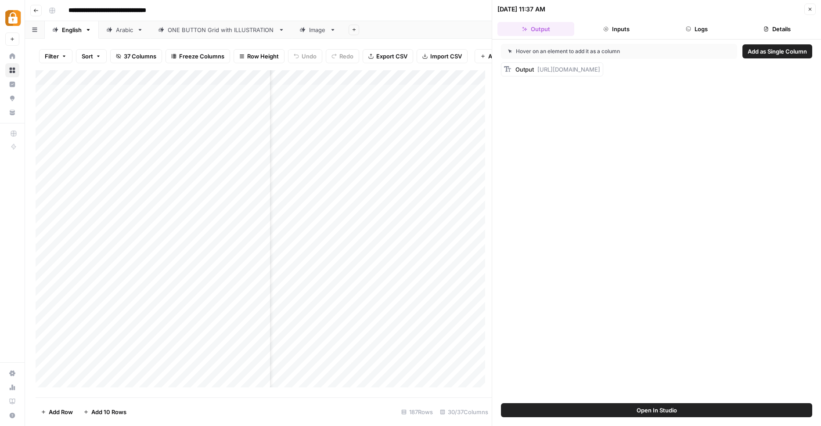
click at [600, 70] on span "https://wp.casinoshub.com/wp-admin/post.php?post=32489&action=edit" at bounding box center [569, 69] width 63 height 7
copy span "Output"
click at [481, 78] on div "Add Column" at bounding box center [264, 232] width 456 height 324
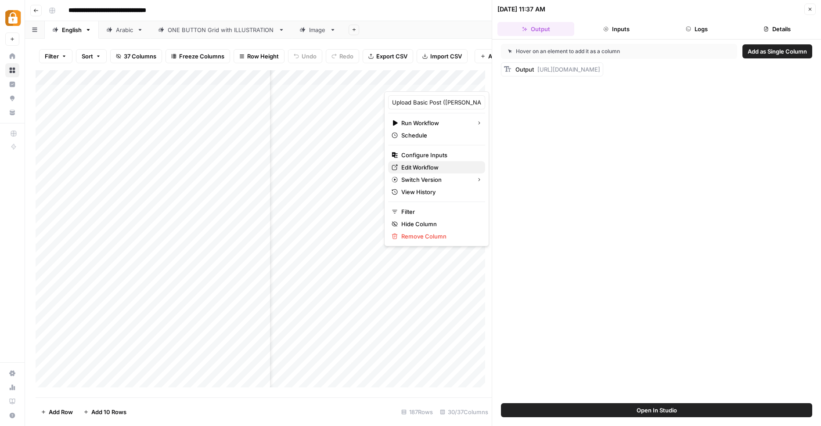
click at [424, 164] on span "Edit Workflow" at bounding box center [439, 167] width 77 height 9
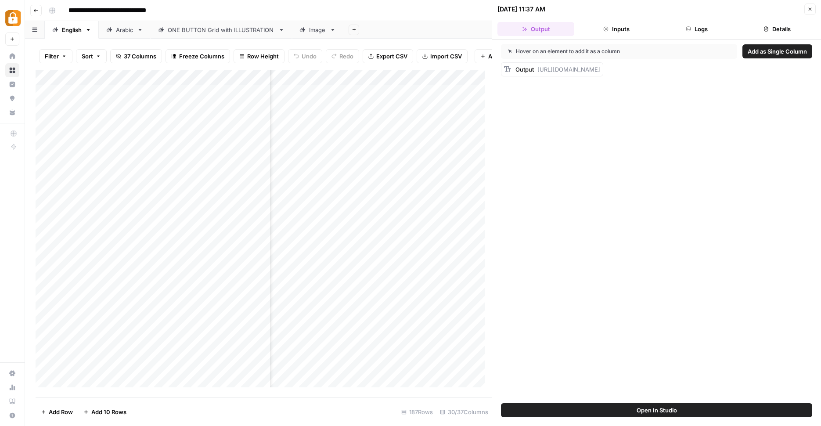
click at [440, 95] on div "Add Column" at bounding box center [264, 232] width 456 height 324
click at [457, 93] on div "Add Column" at bounding box center [264, 232] width 456 height 324
click at [441, 92] on div "Add Column" at bounding box center [264, 232] width 456 height 324
click at [471, 95] on div "Add Column" at bounding box center [264, 232] width 456 height 324
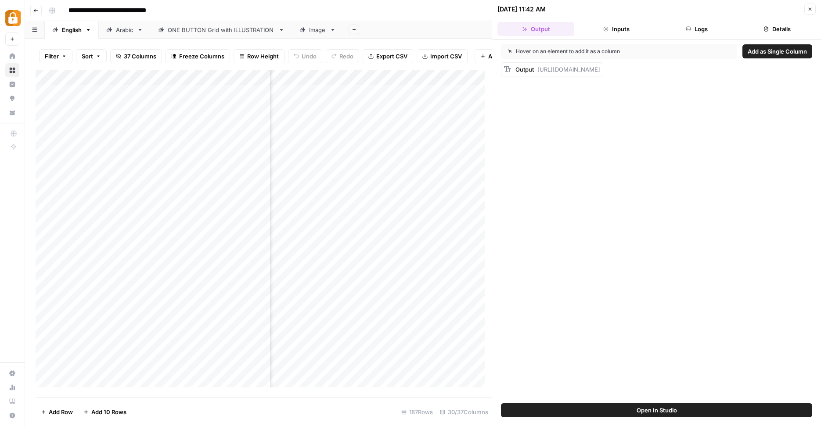
click at [471, 95] on div "Add Column" at bounding box center [264, 232] width 456 height 324
click at [617, 184] on div "Hover on an element to add it as a column Add as Single Column Output https://w…" at bounding box center [656, 222] width 329 height 364
click at [466, 94] on div "Add Column" at bounding box center [264, 232] width 456 height 324
click at [459, 132] on div "Add Column" at bounding box center [264, 232] width 456 height 324
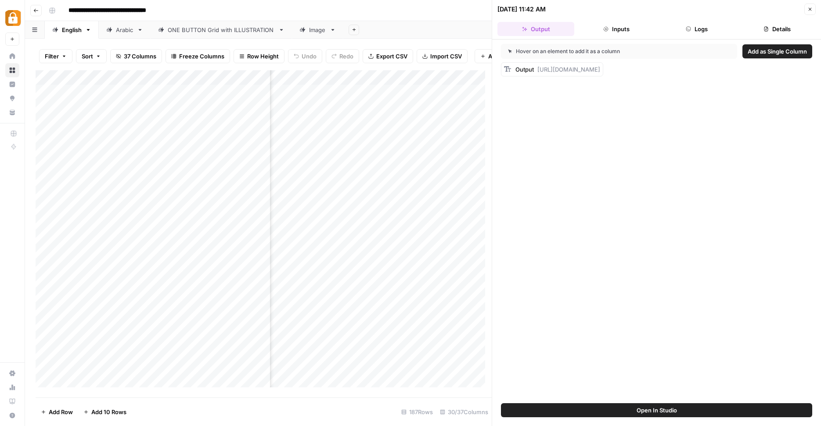
click at [466, 94] on div "Add Column" at bounding box center [264, 232] width 456 height 324
click at [465, 97] on button "button" at bounding box center [490, 95] width 80 height 15
click at [466, 93] on button "button" at bounding box center [490, 95] width 80 height 15
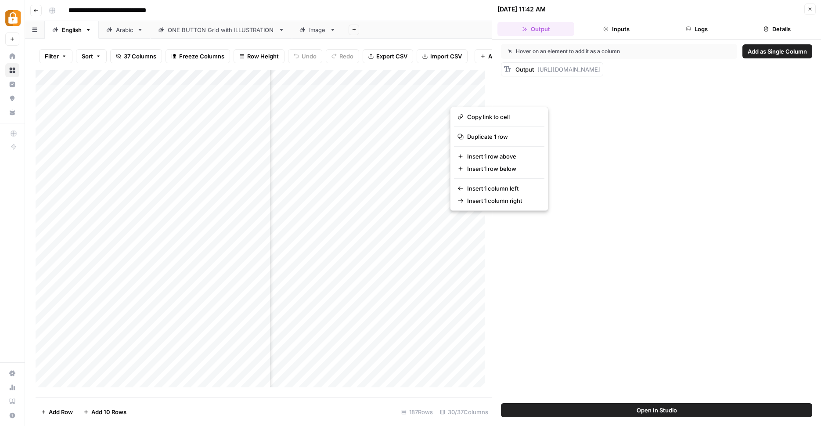
click at [423, 107] on div "Add Column" at bounding box center [264, 232] width 456 height 324
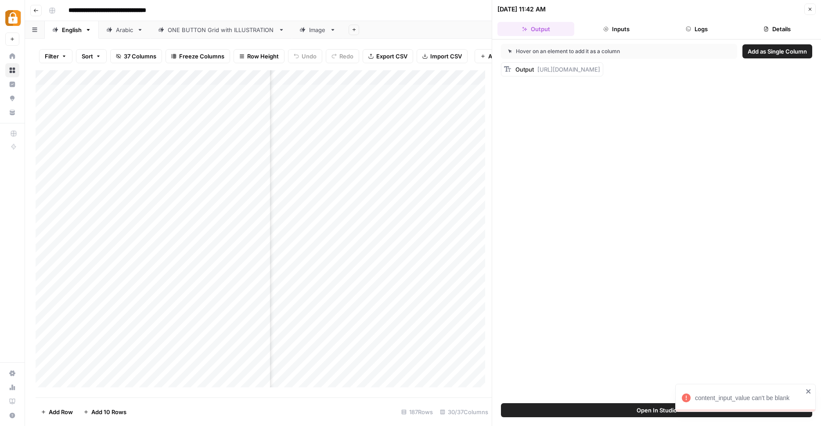
click at [459, 97] on div "Add Column" at bounding box center [264, 232] width 456 height 324
click at [465, 97] on input "**********" at bounding box center [523, 98] width 141 height 11
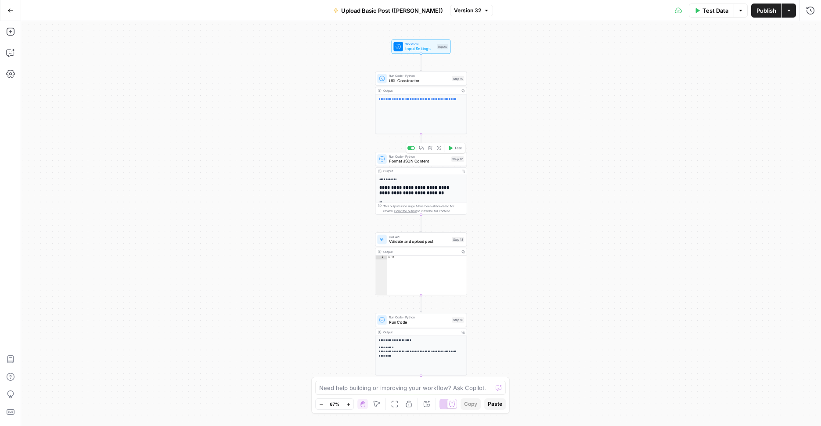
click at [421, 160] on span "Format JSON Content" at bounding box center [419, 161] width 60 height 6
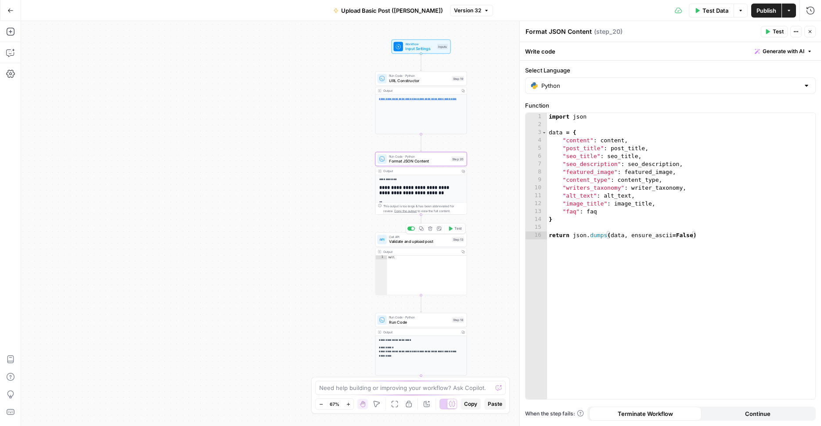
click at [420, 242] on span "Validate and upload post" at bounding box center [419, 242] width 60 height 6
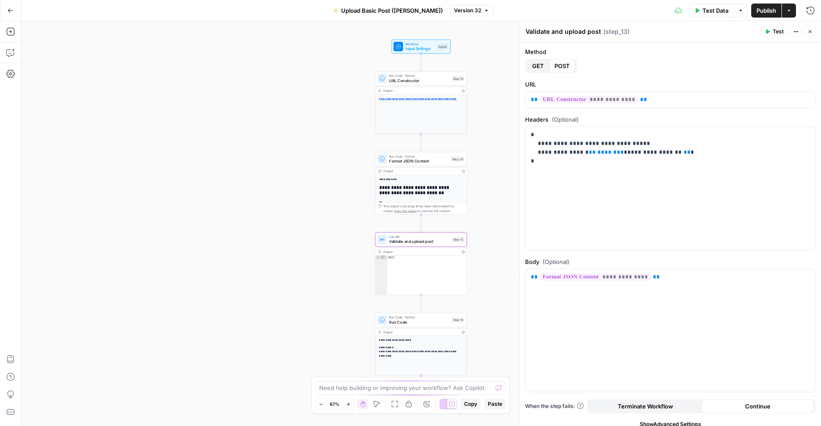
click at [427, 160] on span "Format JSON Content" at bounding box center [419, 161] width 60 height 6
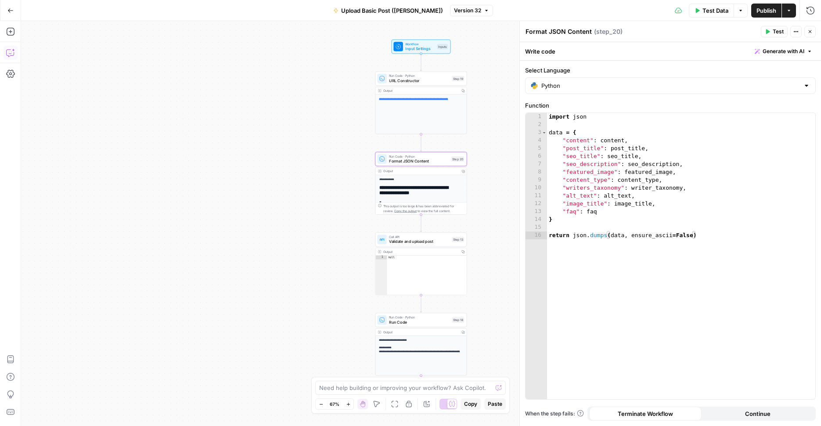
click at [16, 54] on button "Copilot" at bounding box center [11, 53] width 14 height 14
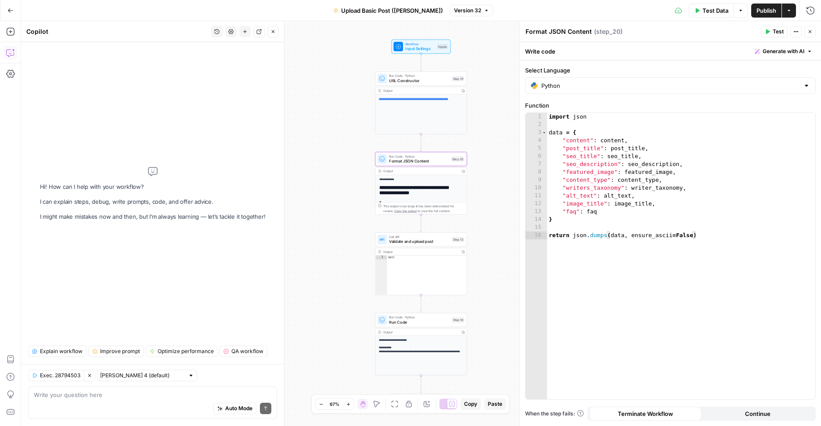
click at [105, 401] on div "Auto Mode Send" at bounding box center [153, 408] width 238 height 19
paste textarea "import requests import re import json def parse_array_field(field_value): """Pa…"
type textarea "step 20 format faq input to faq_repeater and fomat like I do here import reques…"
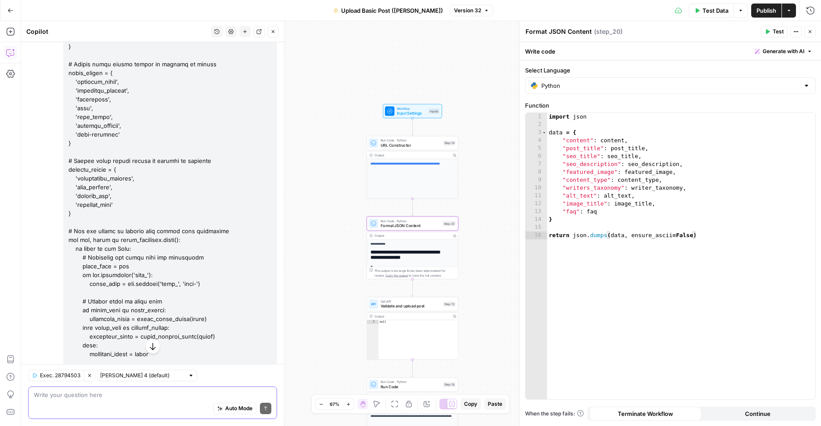
scroll to position [1476, 0]
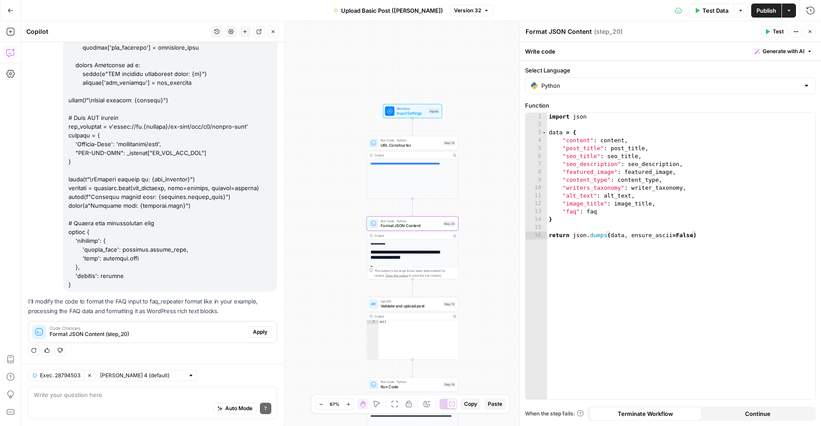
click at [259, 331] on span "Apply" at bounding box center [260, 332] width 14 height 8
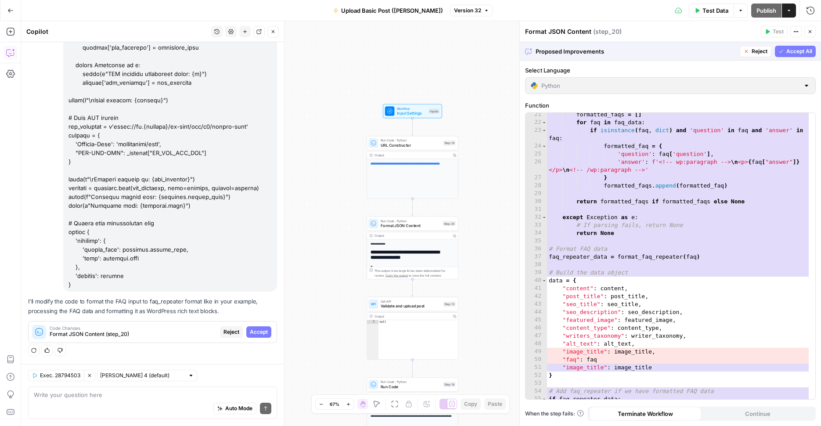
scroll to position [188, 0]
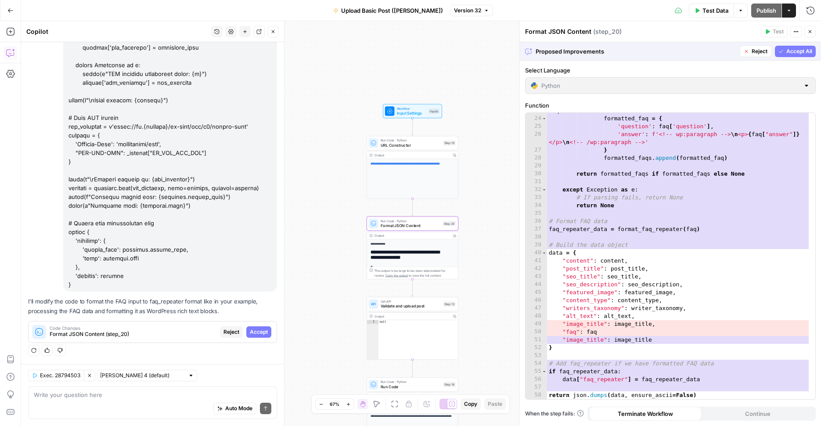
click at [257, 327] on button "Accept" at bounding box center [258, 331] width 25 height 11
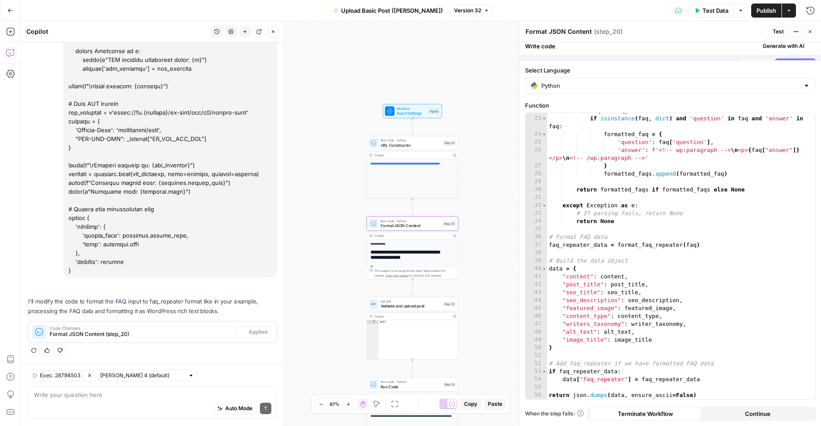
scroll to position [172, 0]
click at [762, 11] on span "Publish" at bounding box center [767, 10] width 20 height 9
